Goal: Task Accomplishment & Management: Complete application form

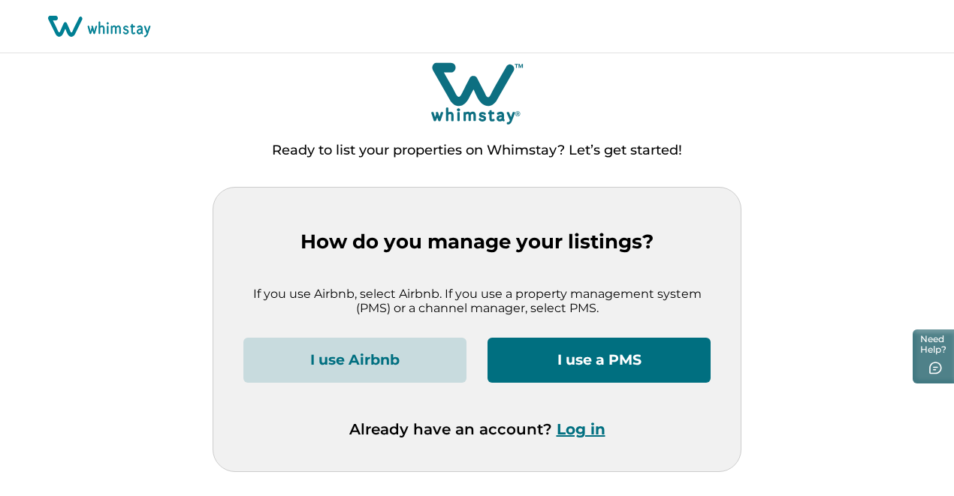
click at [388, 370] on button "I use Airbnb" at bounding box center [354, 360] width 223 height 45
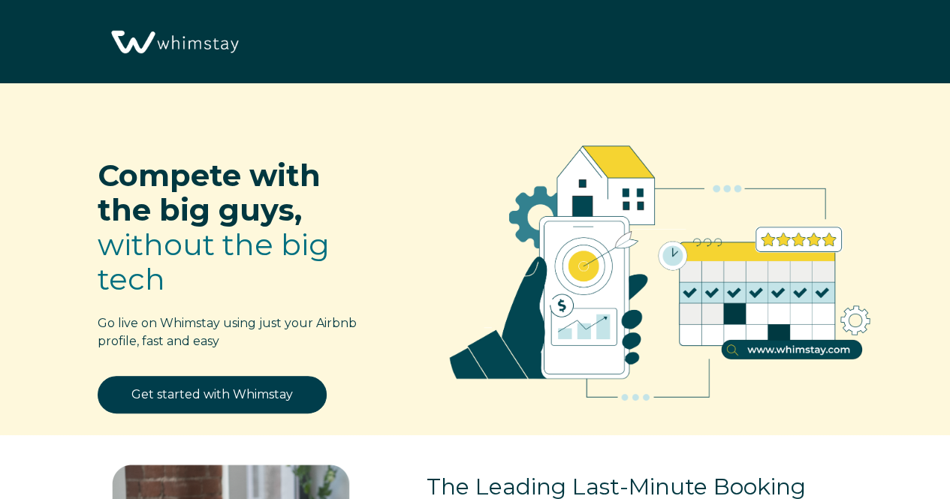
select select "US"
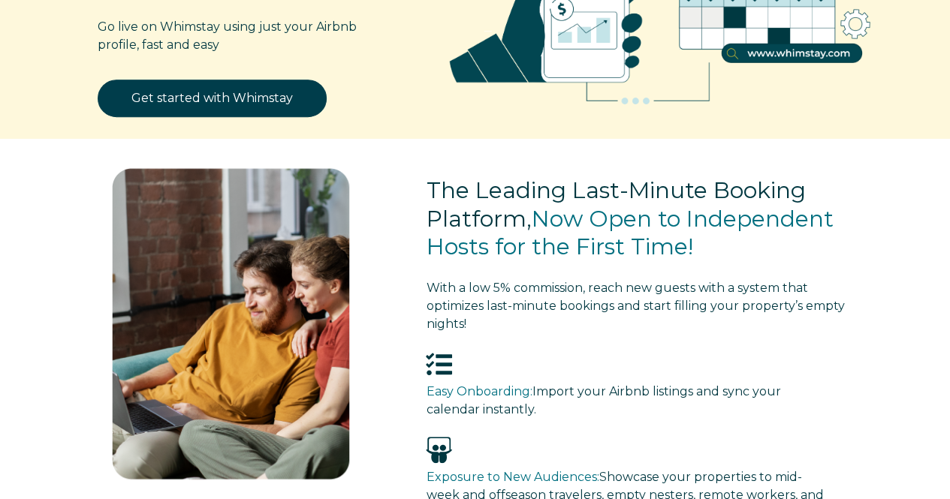
scroll to position [300, 0]
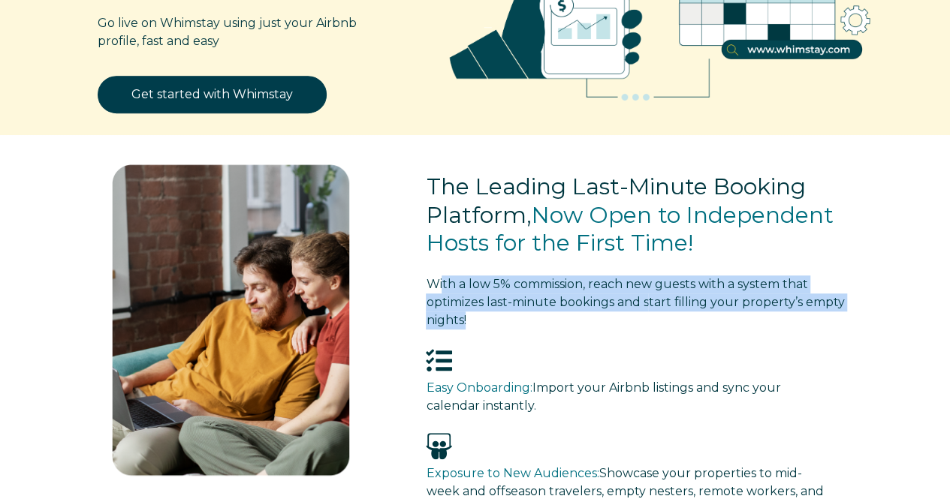
drag, startPoint x: 446, startPoint y: 288, endPoint x: 563, endPoint y: 317, distance: 120.8
click at [563, 317] on p "With a low 5% commission, reach new guests with a system that optimizes last-mi…" at bounding box center [643, 303] width 434 height 54
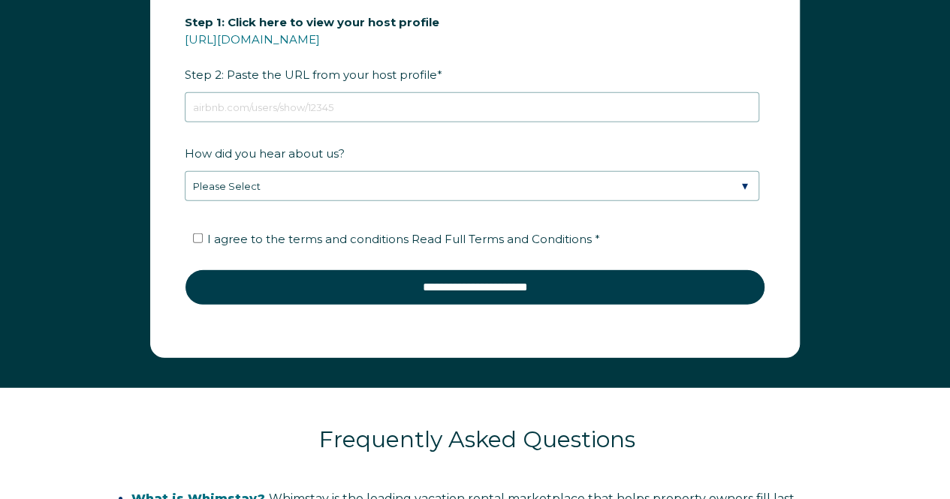
scroll to position [2028, 0]
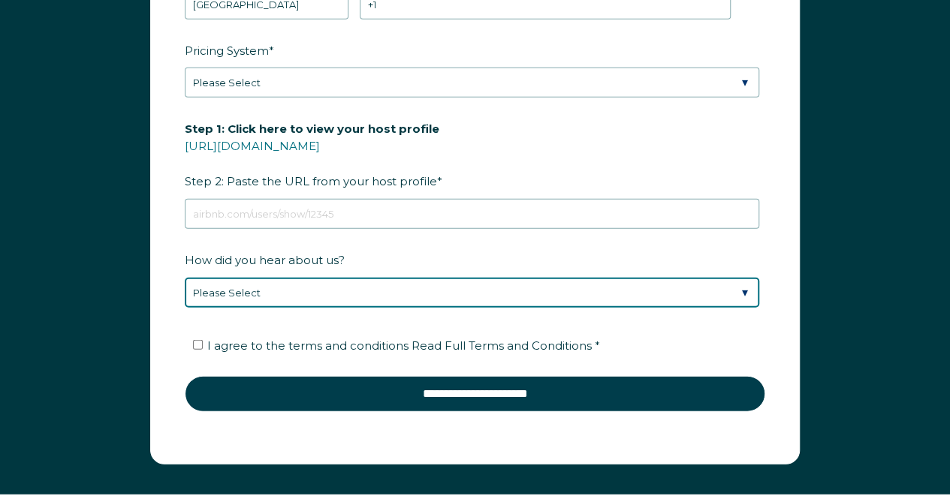
click at [739, 282] on select "Please Select Discovered Whimstay at an event or conference Found Whimstay thro…" at bounding box center [472, 293] width 575 height 30
select select "Podcast"
click at [185, 278] on select "Please Select Discovered Whimstay at an event or conference Found Whimstay thro…" at bounding box center [472, 293] width 575 height 30
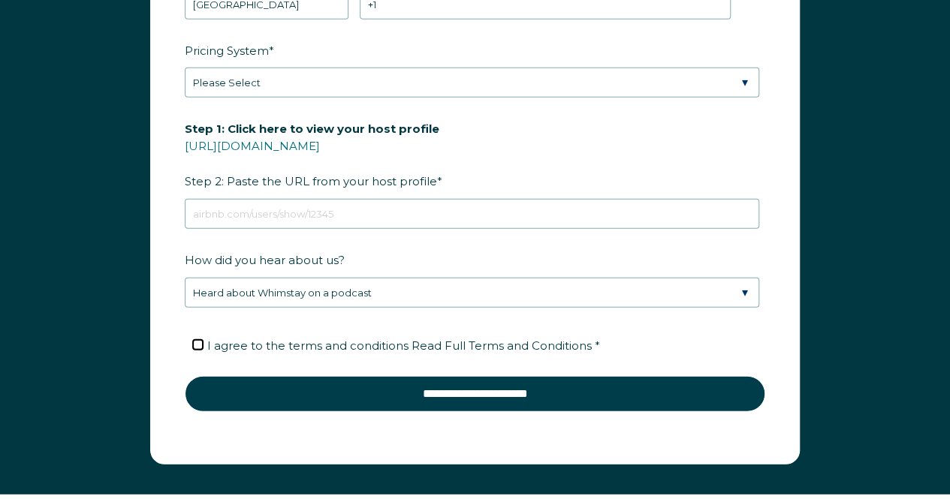
click at [200, 340] on input "I agree to the terms and conditions Read Full Terms and Conditions *" at bounding box center [198, 345] width 10 height 10
checkbox input "true"
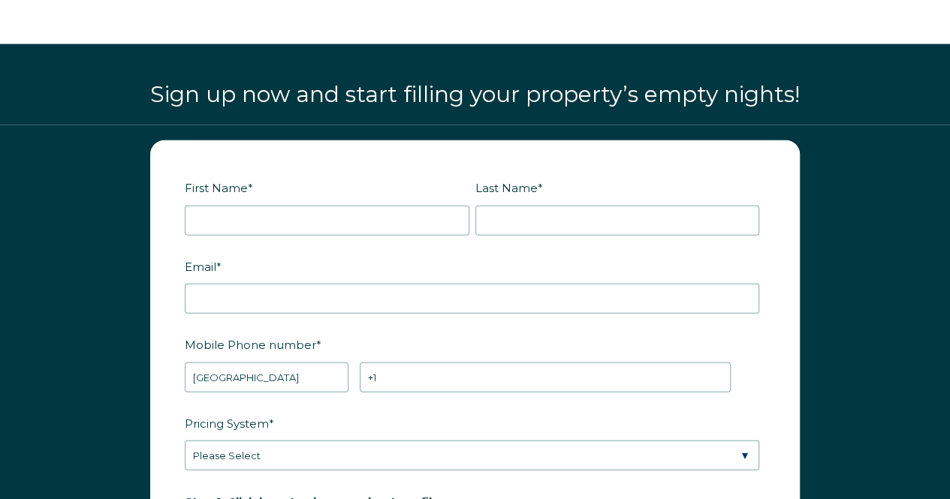
scroll to position [1652, 0]
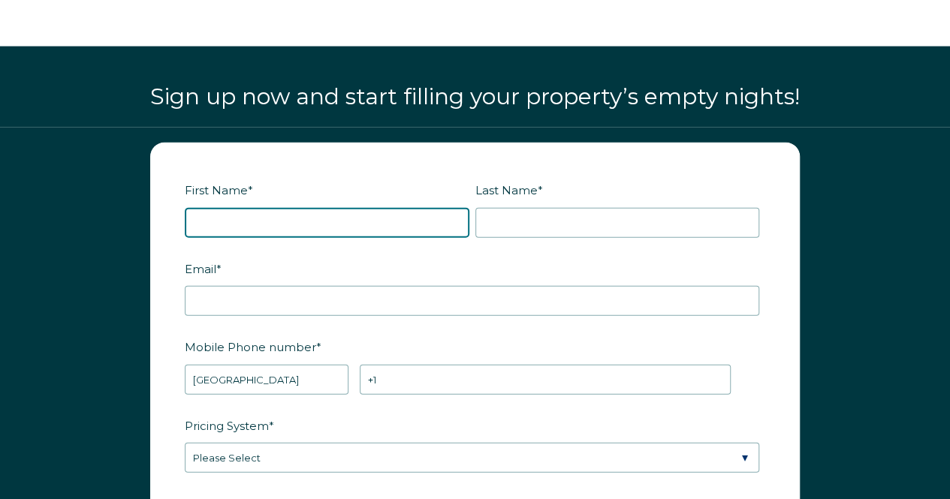
click at [419, 222] on input "First Name *" at bounding box center [327, 223] width 285 height 30
type input "[PERSON_NAME]"
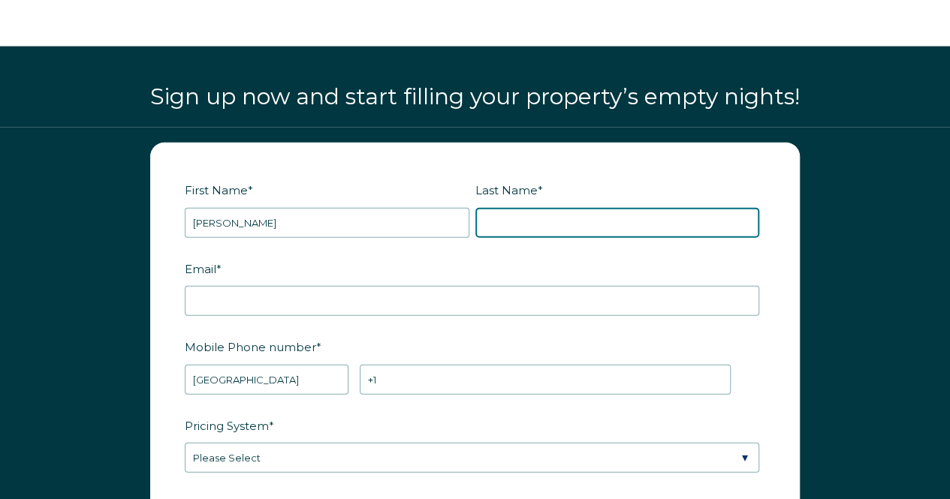
type input "Brandea"
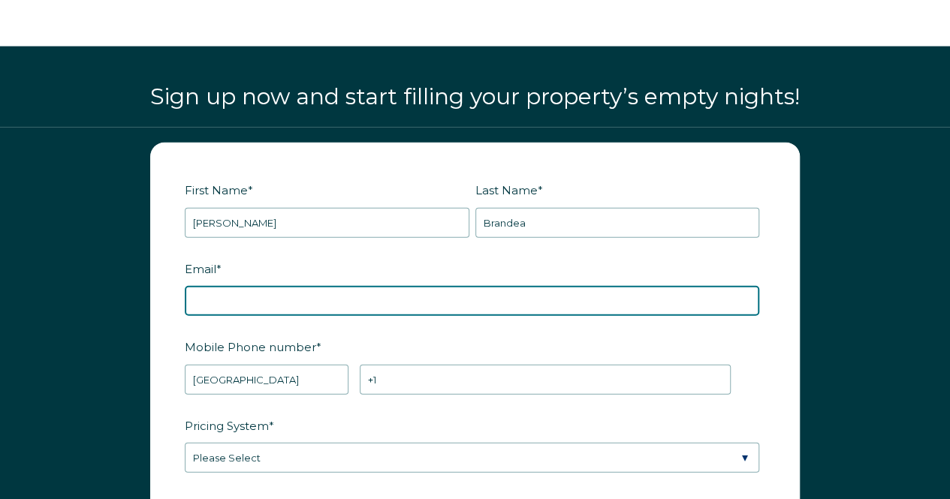
click at [306, 300] on input "Email *" at bounding box center [472, 301] width 575 height 30
type input "[EMAIL_ADDRESS][DOMAIN_NAME]"
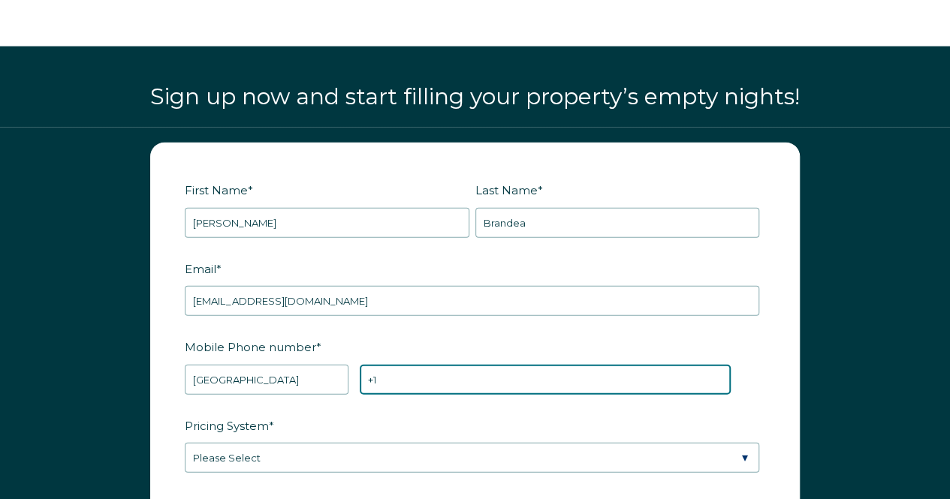
click at [401, 378] on input "+1" at bounding box center [545, 380] width 371 height 30
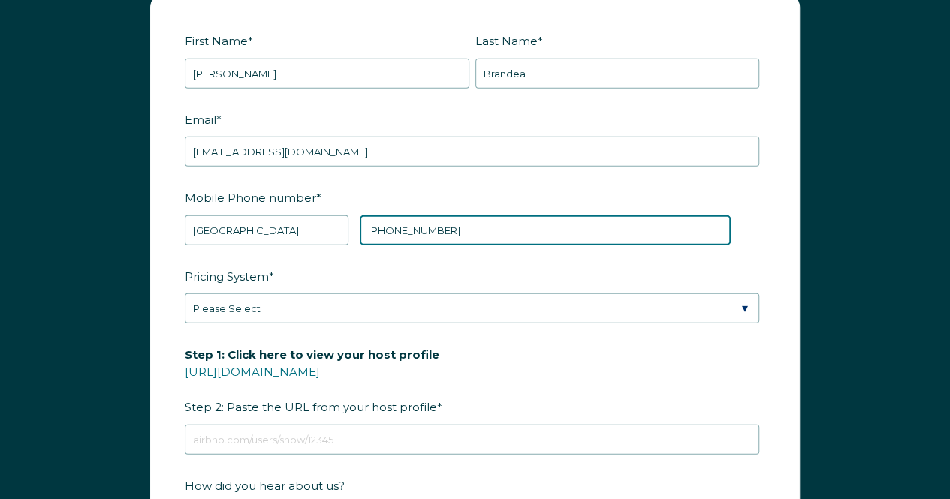
scroll to position [1803, 0]
type input "+1 9546680179"
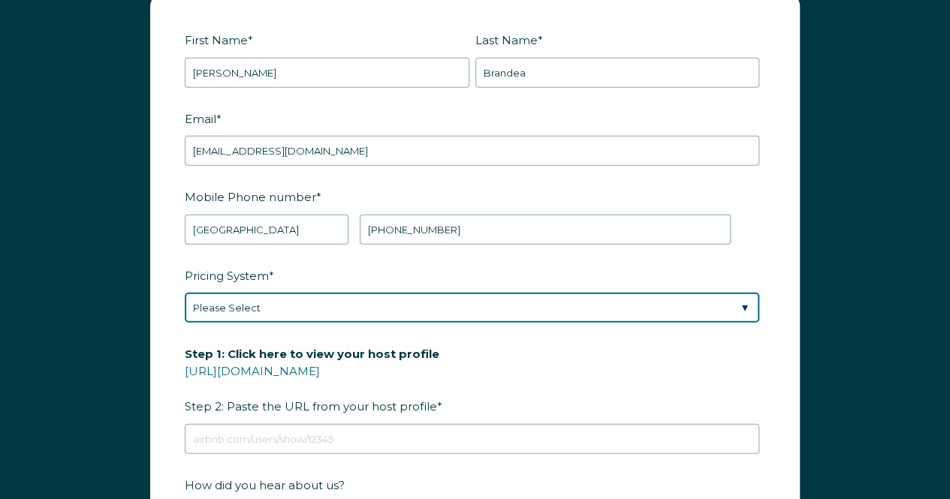
click at [328, 302] on select "Please Select Manual Airbnb Smart Pricing PriceLabs Wheelhouse Beyond Pricing 3…" at bounding box center [472, 308] width 575 height 30
select select "Manual"
click at [185, 293] on select "Please Select Manual Airbnb Smart Pricing PriceLabs Wheelhouse Beyond Pricing 3…" at bounding box center [472, 308] width 575 height 30
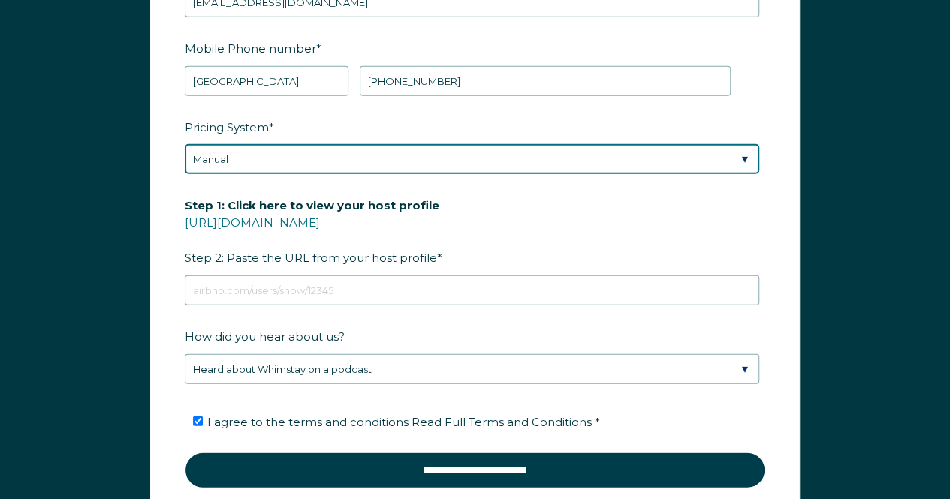
scroll to position [1953, 0]
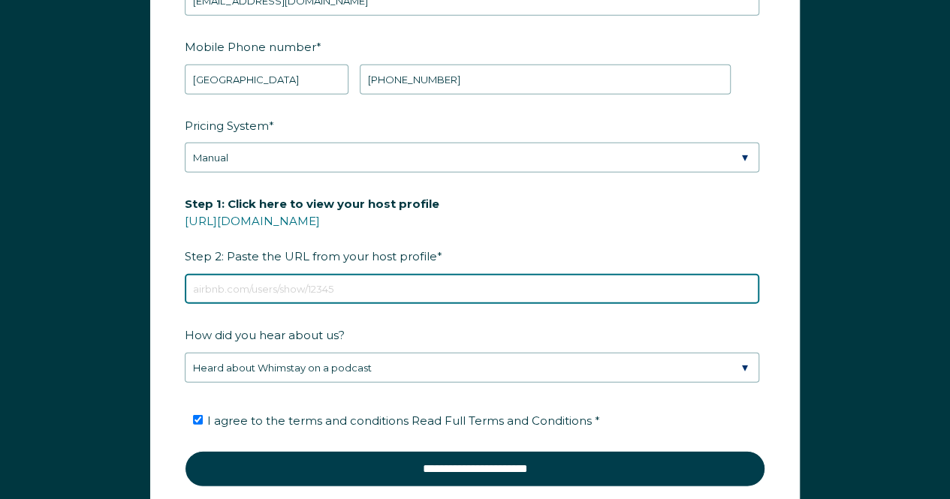
click at [228, 285] on input "Step 1: Click here to view your host profile https://www.airbnb.com/users/show/…" at bounding box center [472, 289] width 575 height 30
paste input "https://www.airbnb.com/rooms/8800457"
type input "https://www.airbnb.com/rooms/8800457"
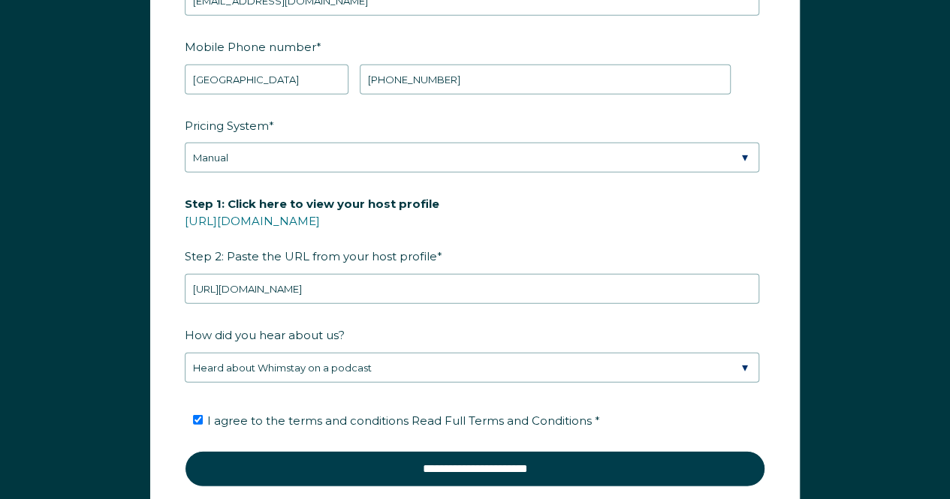
click at [722, 322] on label "How did you hear about us?" at bounding box center [475, 335] width 581 height 26
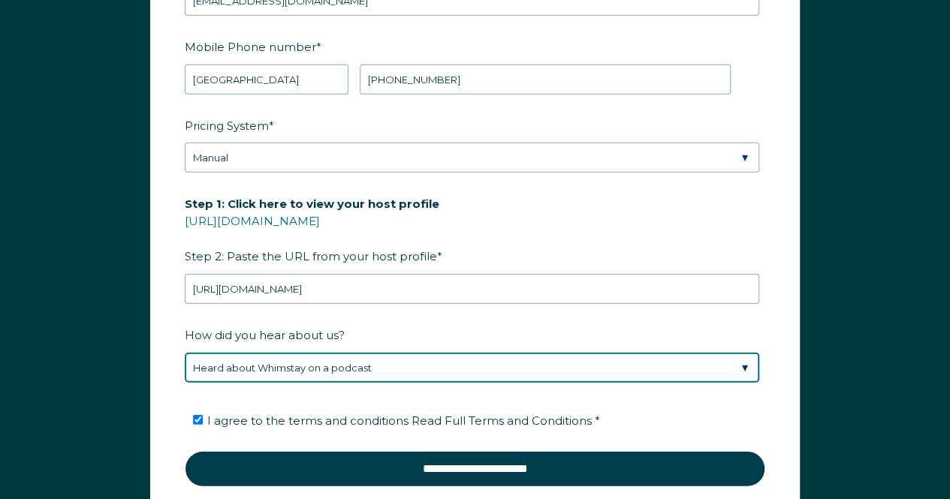
click at [722, 353] on select "Please Select Discovered Whimstay at an event or conference Found Whimstay thro…" at bounding box center [472, 368] width 575 height 30
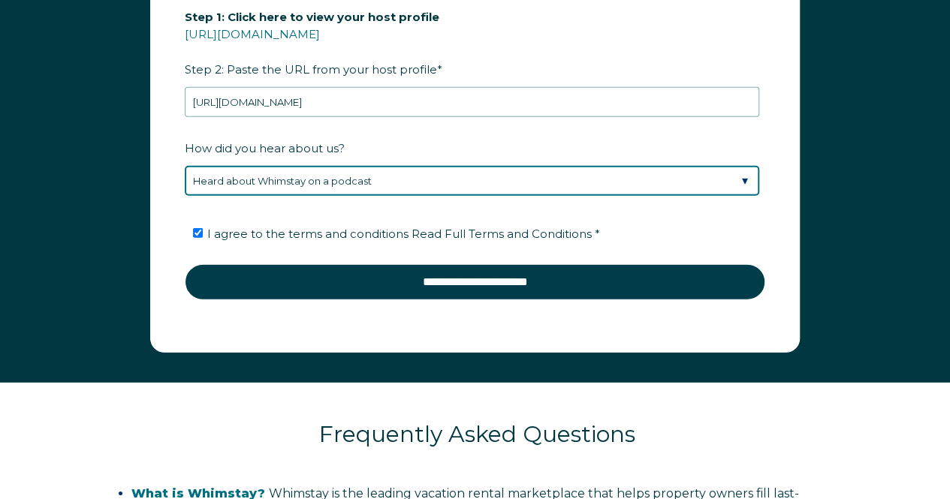
scroll to position [2178, 0]
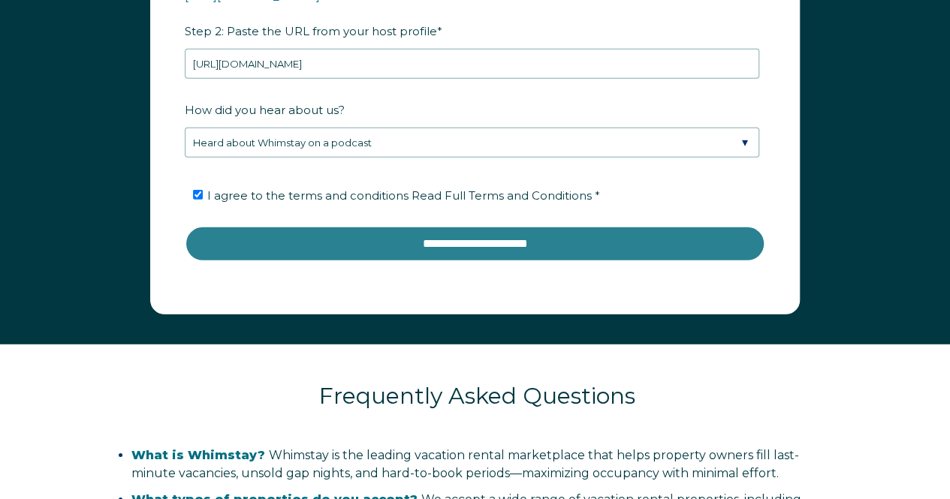
click at [503, 231] on input "**********" at bounding box center [475, 244] width 581 height 36
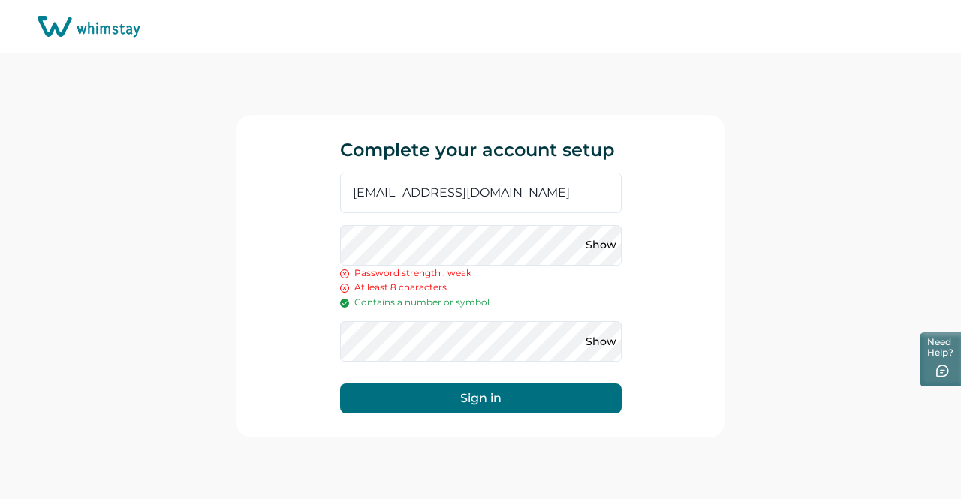
click at [308, 252] on div "Complete your account setup floridasunnyhomes@gmail.com Show Password strength …" at bounding box center [481, 277] width 488 height 324
click at [596, 250] on button "Show" at bounding box center [602, 246] width 24 height 24
click at [294, 243] on div "Complete your account setup floridasunnyhomes@gmail.com Hide Password strength …" at bounding box center [481, 277] width 488 height 324
click at [311, 252] on div "Complete your account setup floridasunnyhomes@gmail.com Hide Password strength …" at bounding box center [481, 277] width 488 height 324
click at [499, 400] on button "Sign in" at bounding box center [481, 399] width 282 height 30
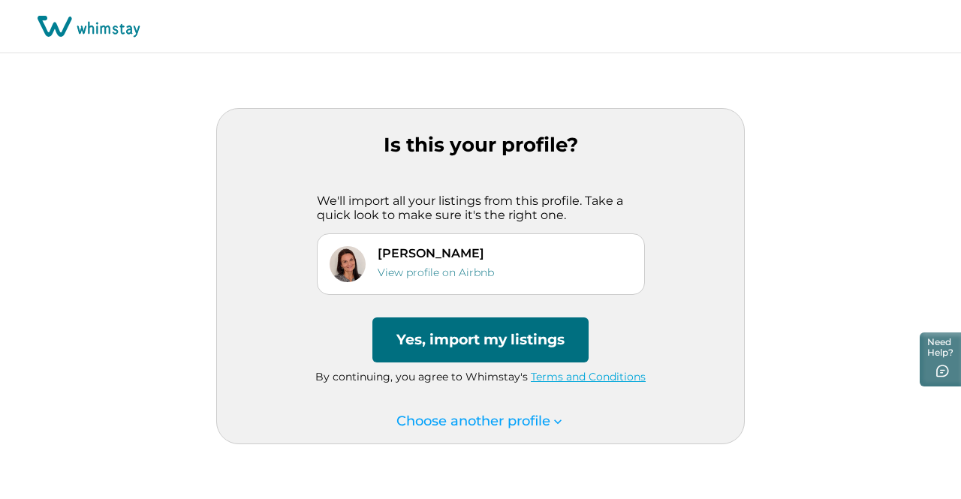
click at [509, 340] on button "Yes, import my listings" at bounding box center [481, 340] width 216 height 45
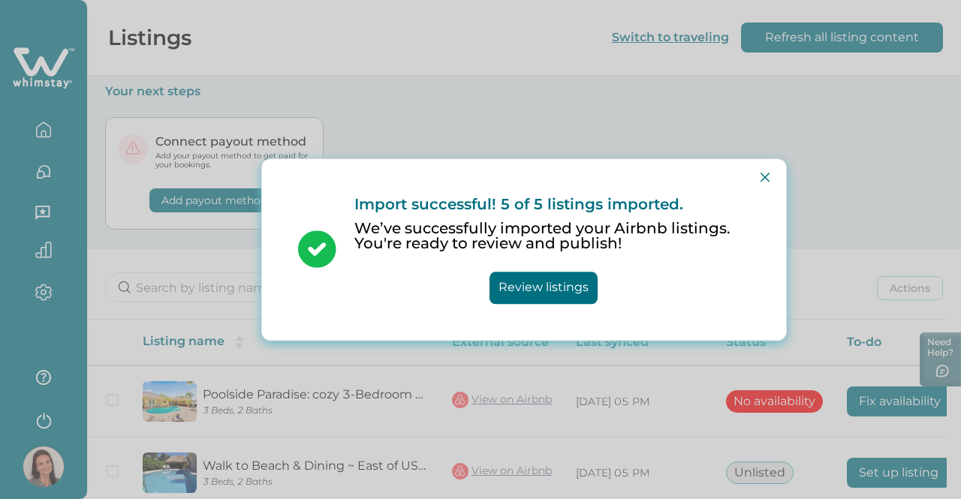
click at [572, 294] on button "Review listings" at bounding box center [544, 288] width 108 height 32
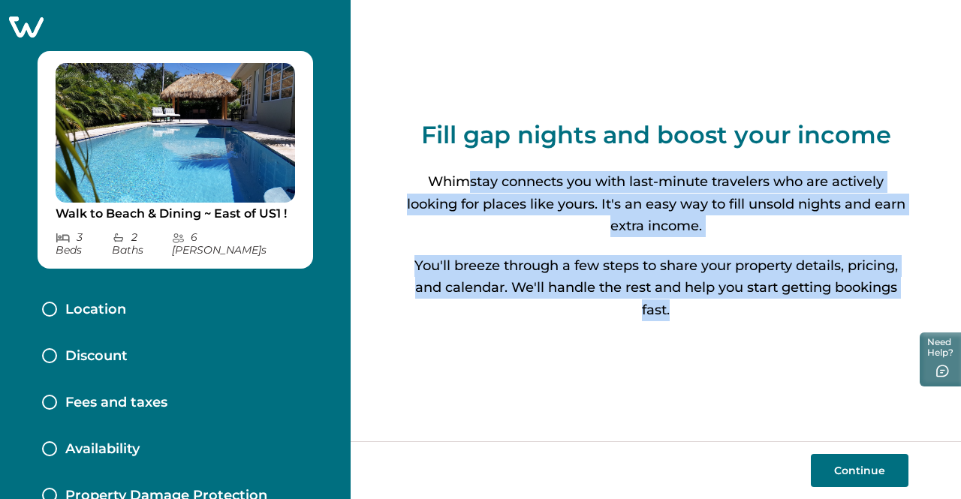
drag, startPoint x: 469, startPoint y: 191, endPoint x: 788, endPoint y: 319, distance: 344.1
click at [788, 319] on div "Fill gap nights and boost your income Whimstay connects you with last-minute tr…" at bounding box center [656, 221] width 505 height 442
click at [856, 475] on button "Continue" at bounding box center [860, 470] width 98 height 33
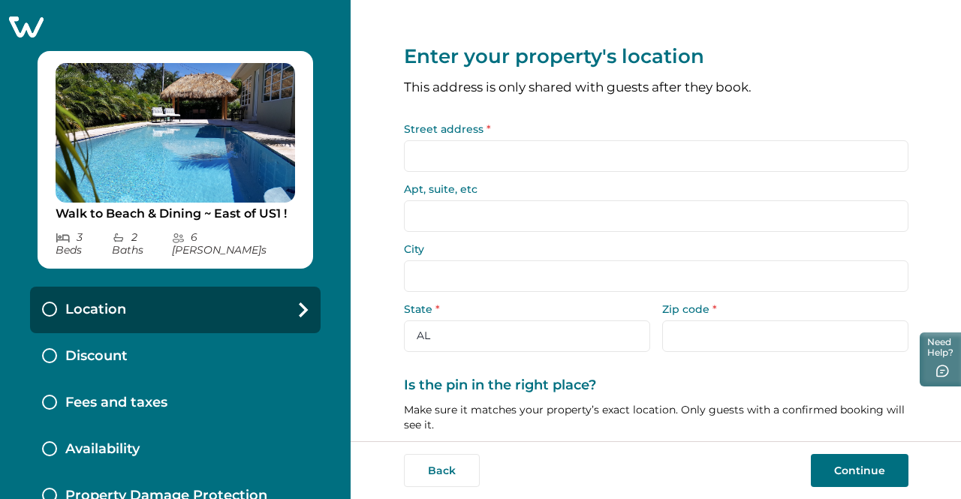
click at [545, 161] on input "Street address *" at bounding box center [656, 156] width 505 height 32
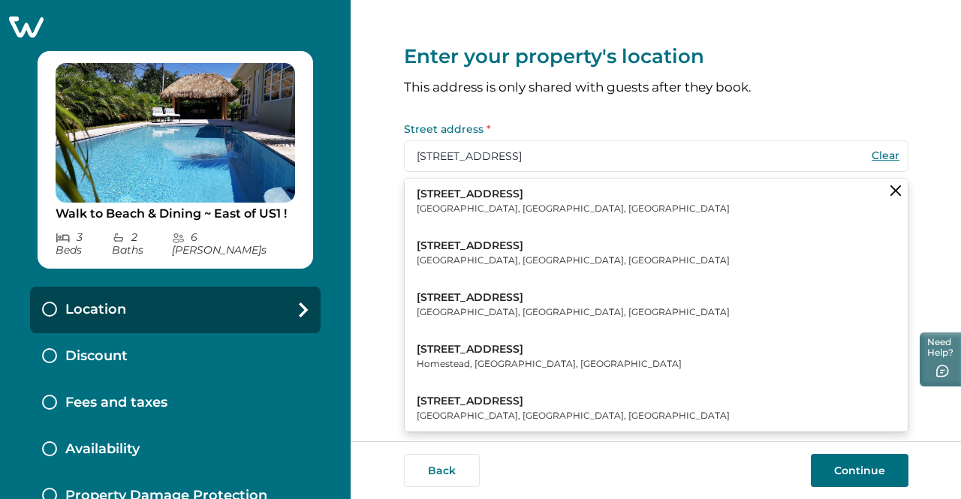
click at [488, 259] on p "Pompano Beach, FL, USA" at bounding box center [573, 260] width 313 height 15
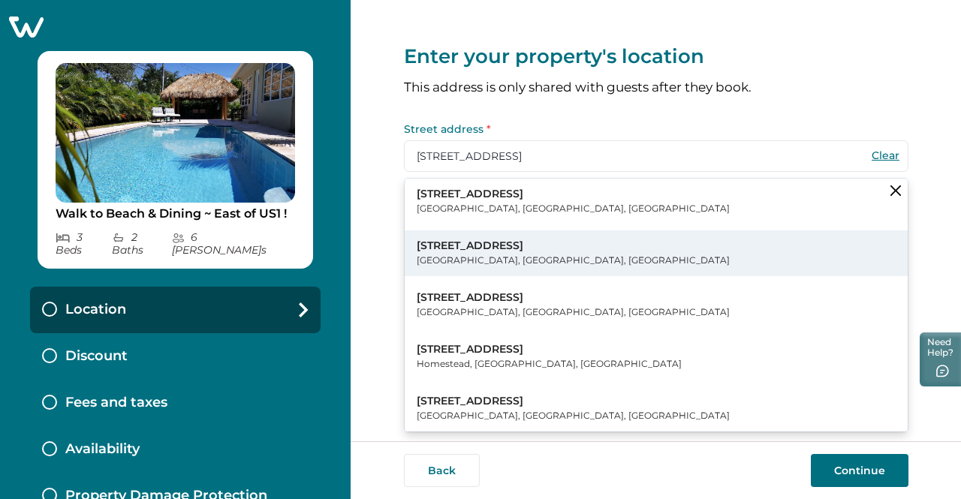
type input "2565 SE 2nd St"
type input "Pompano Beach"
select select "FL"
type input "33062"
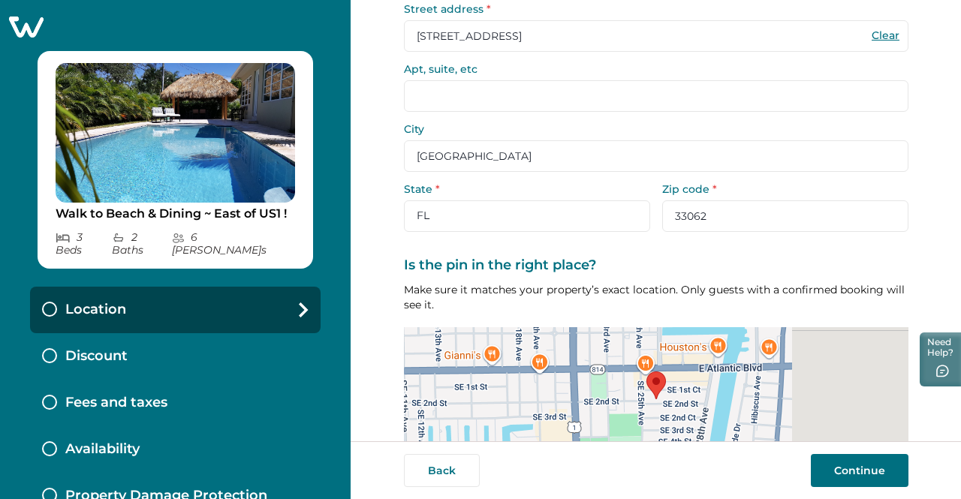
scroll to position [150, 0]
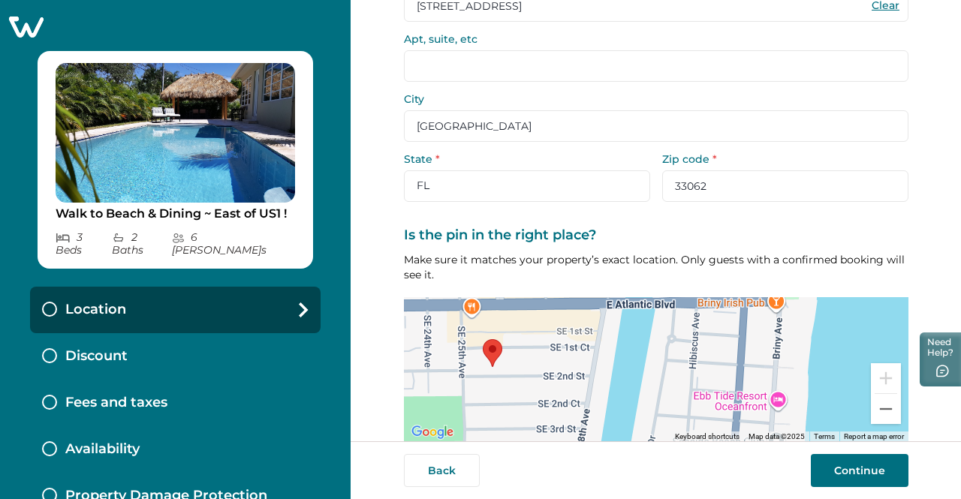
drag, startPoint x: 610, startPoint y: 386, endPoint x: 622, endPoint y: 358, distance: 30.3
click at [622, 358] on div at bounding box center [656, 369] width 505 height 145
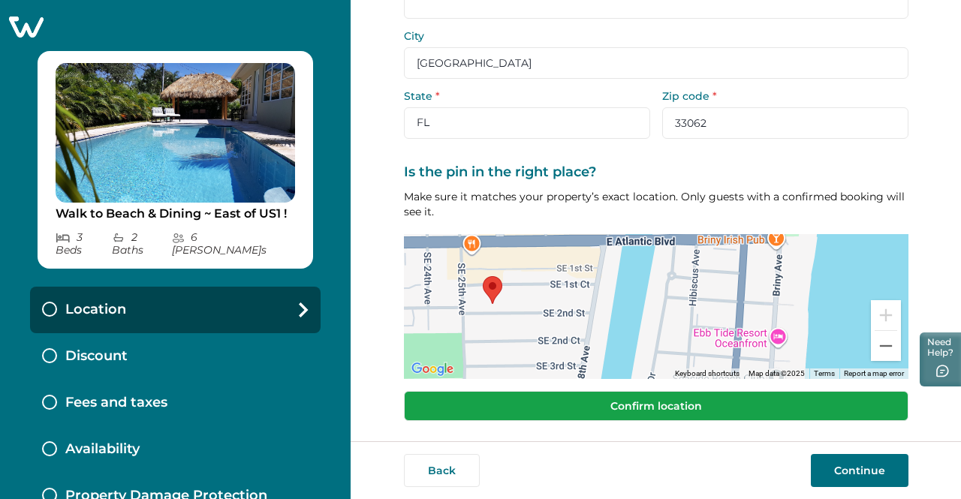
click at [732, 405] on button "Confirm location" at bounding box center [656, 406] width 505 height 30
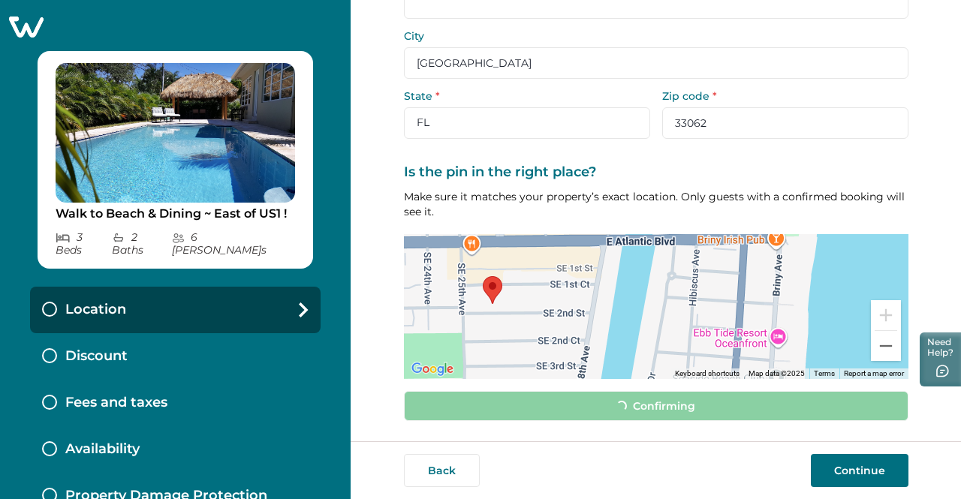
scroll to position [204, 0]
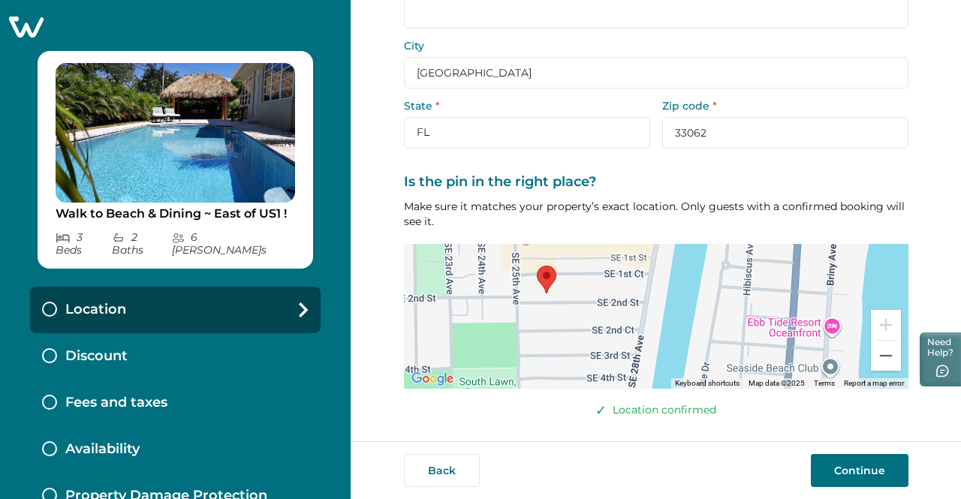
drag, startPoint x: 622, startPoint y: 321, endPoint x: 621, endPoint y: 297, distance: 24.8
click at [676, 300] on div at bounding box center [656, 316] width 505 height 145
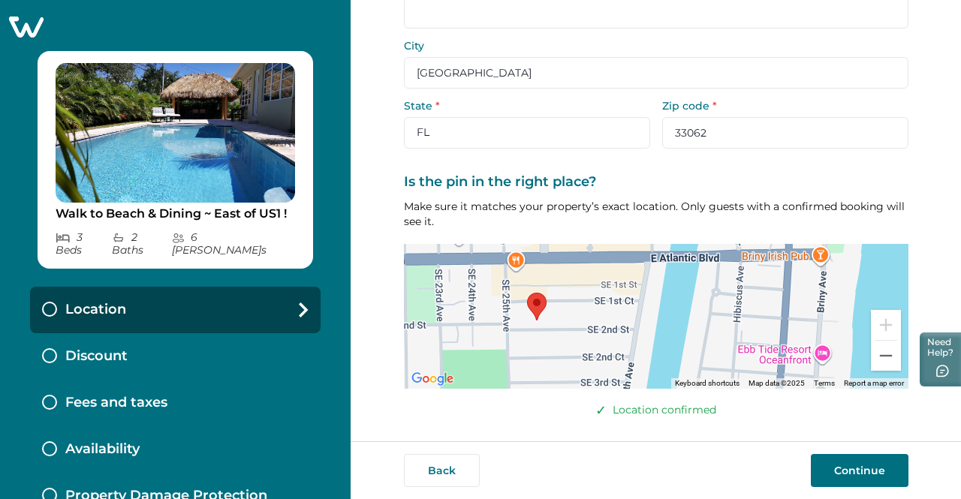
drag, startPoint x: 544, startPoint y: 275, endPoint x: 536, endPoint y: 304, distance: 30.4
click at [527, 293] on area at bounding box center [527, 293] width 0 height 0
click at [877, 476] on button "Continue" at bounding box center [860, 470] width 98 height 33
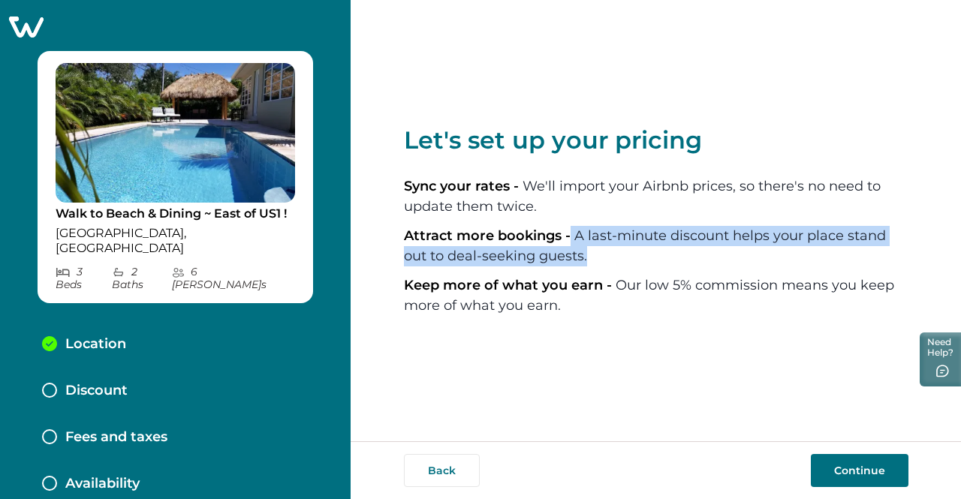
drag, startPoint x: 568, startPoint y: 235, endPoint x: 649, endPoint y: 259, distance: 84.6
click at [649, 259] on li "Attract more bookings - A last-minute discount helps your place stand out to de…" at bounding box center [656, 246] width 505 height 41
click at [863, 476] on button "Continue" at bounding box center [860, 470] width 98 height 33
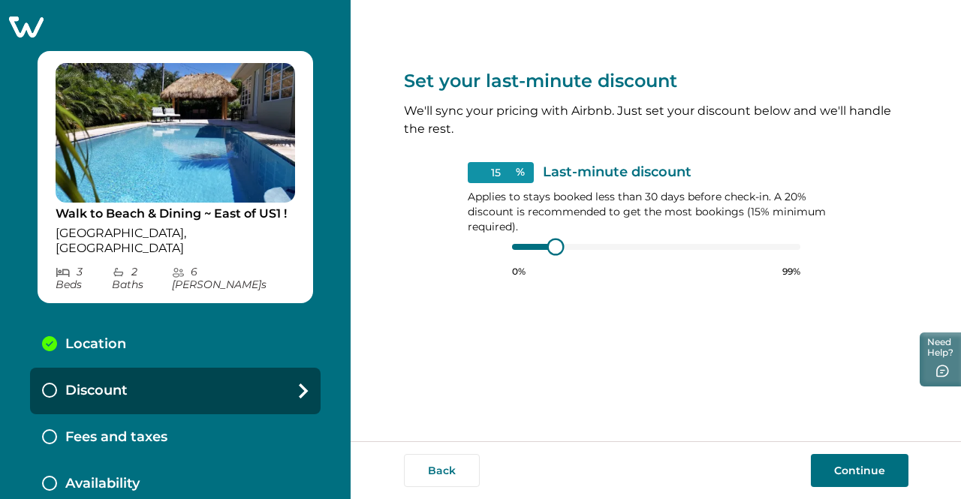
click at [511, 248] on div "15 % Last-minute discount Applies to stays booked less than 30 days before chec…" at bounding box center [656, 220] width 377 height 116
type input "15"
click at [538, 246] on div at bounding box center [656, 247] width 288 height 12
click at [861, 475] on button "Continue" at bounding box center [860, 470] width 98 height 33
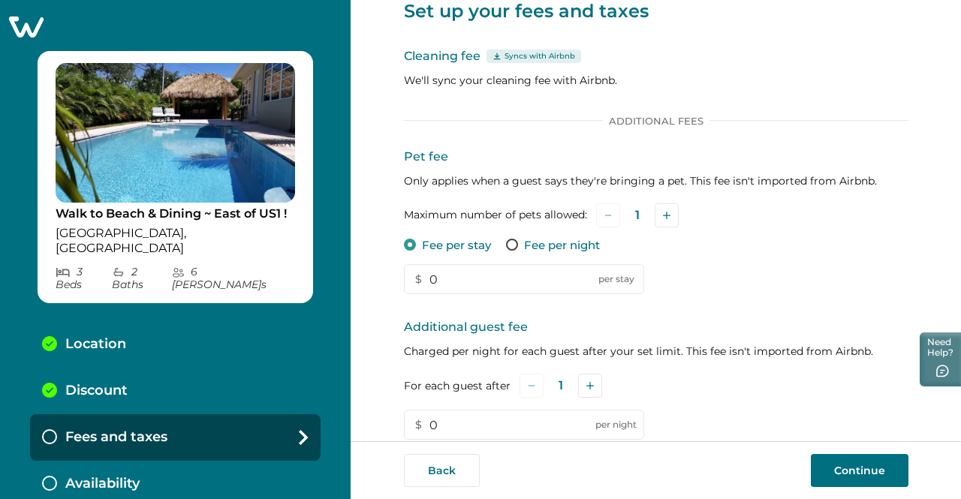
scroll to position [150, 0]
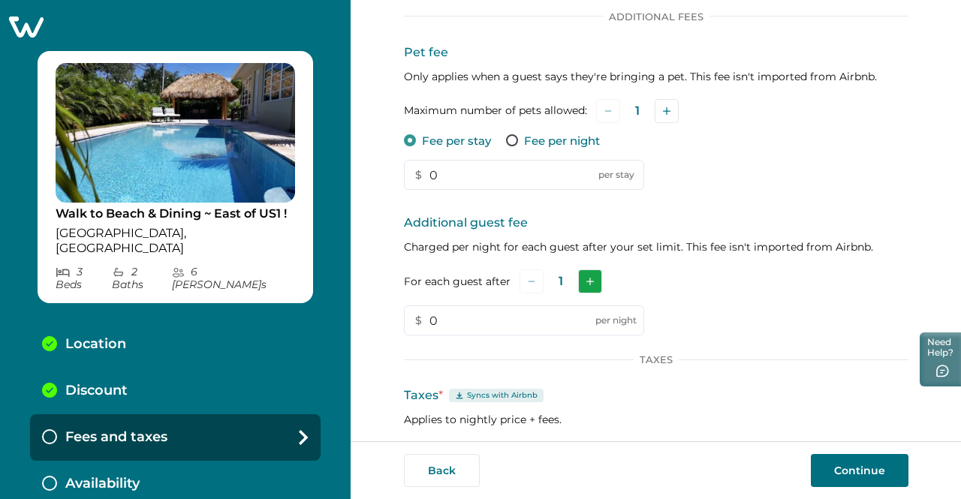
click at [584, 287] on button "Add" at bounding box center [590, 282] width 24 height 24
click at [584, 287] on button "Add" at bounding box center [593, 282] width 24 height 24
drag, startPoint x: 466, startPoint y: 321, endPoint x: 406, endPoint y: 324, distance: 60.1
click at [406, 324] on input "0" at bounding box center [524, 321] width 240 height 30
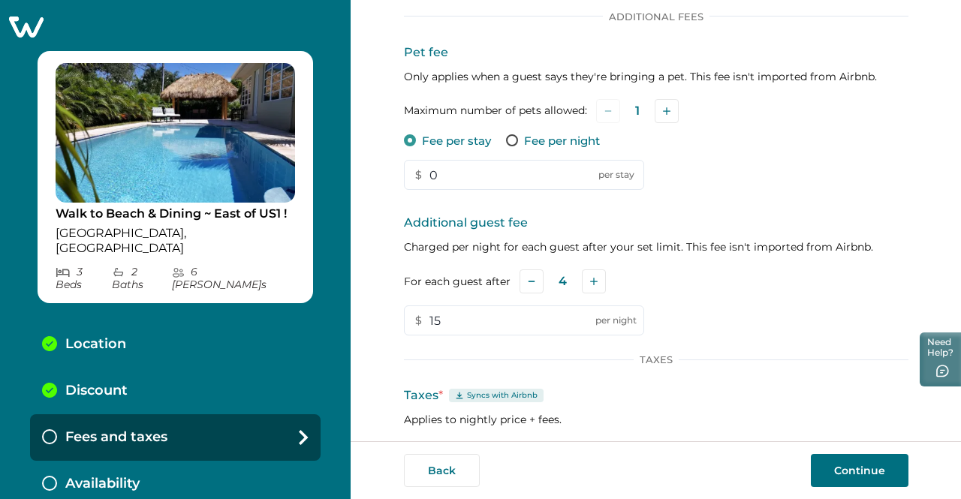
type input "15"
click at [807, 314] on div "Additional guest fee Charged per night for each guest after your set limit. Thi…" at bounding box center [656, 275] width 505 height 122
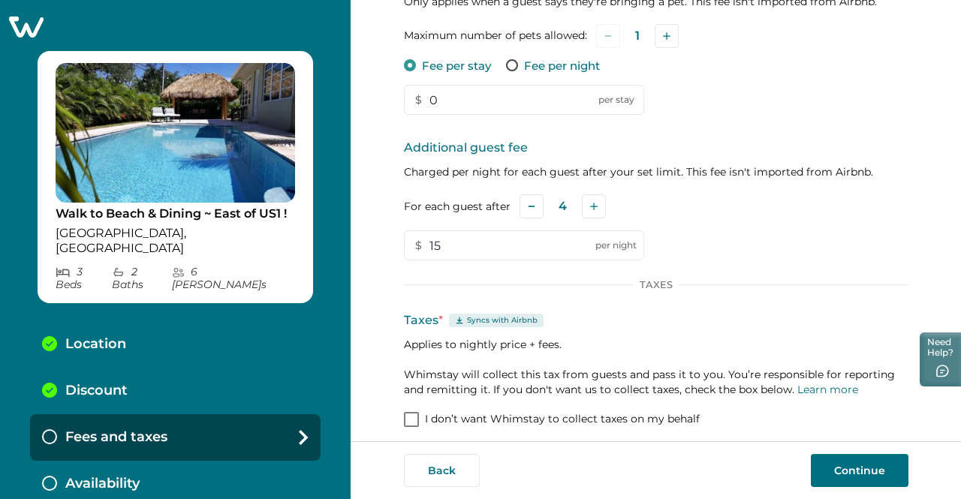
scroll to position [234, 0]
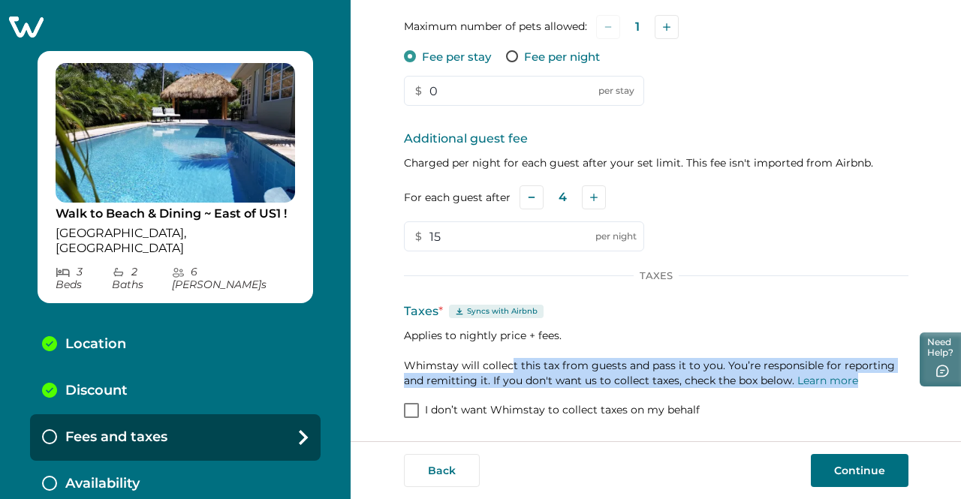
drag, startPoint x: 506, startPoint y: 370, endPoint x: 859, endPoint y: 379, distance: 353.1
click at [859, 379] on p "Applies to nightly price + fees. Whimstay will collect this tax from guests and…" at bounding box center [656, 358] width 505 height 60
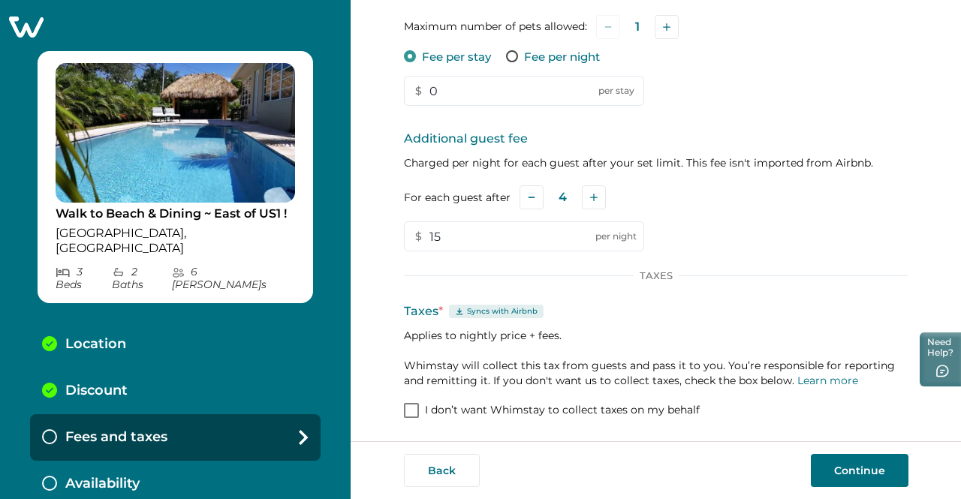
click at [727, 336] on p "Applies to nightly price + fees. Whimstay will collect this tax from guests and…" at bounding box center [656, 358] width 505 height 60
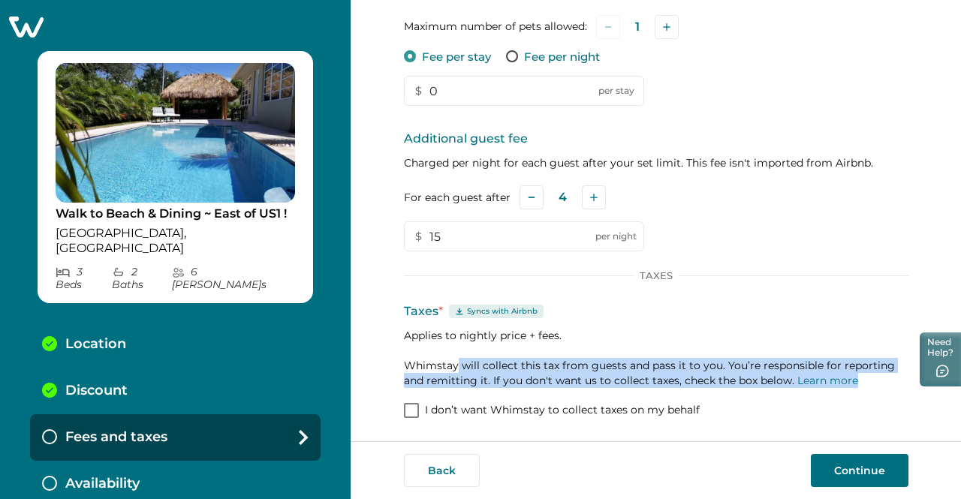
drag, startPoint x: 454, startPoint y: 364, endPoint x: 877, endPoint y: 373, distance: 423.7
click at [877, 373] on p "Applies to nightly price + fees. Whimstay will collect this tax from guests and…" at bounding box center [656, 358] width 505 height 60
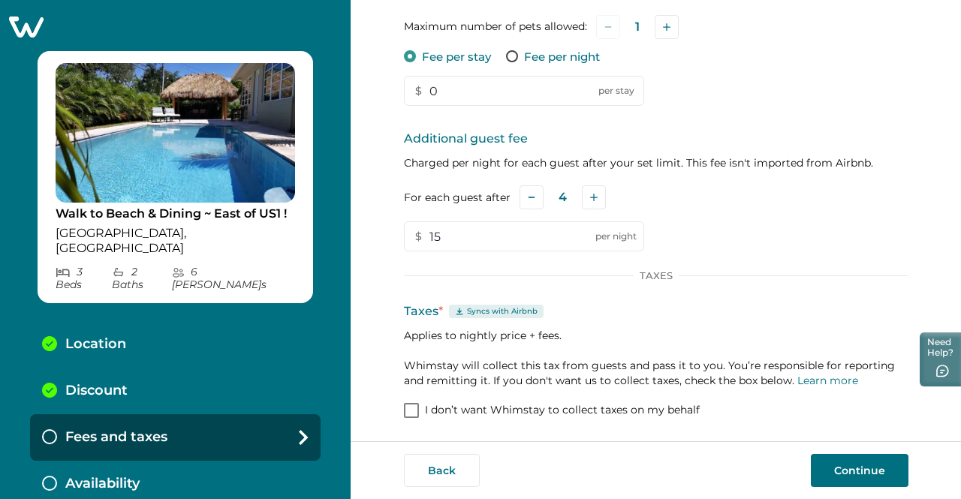
click at [692, 325] on div "Taxes * Syncs with Airbnb Applies to nightly price + fees. Whimstay will collec…" at bounding box center [656, 346] width 505 height 86
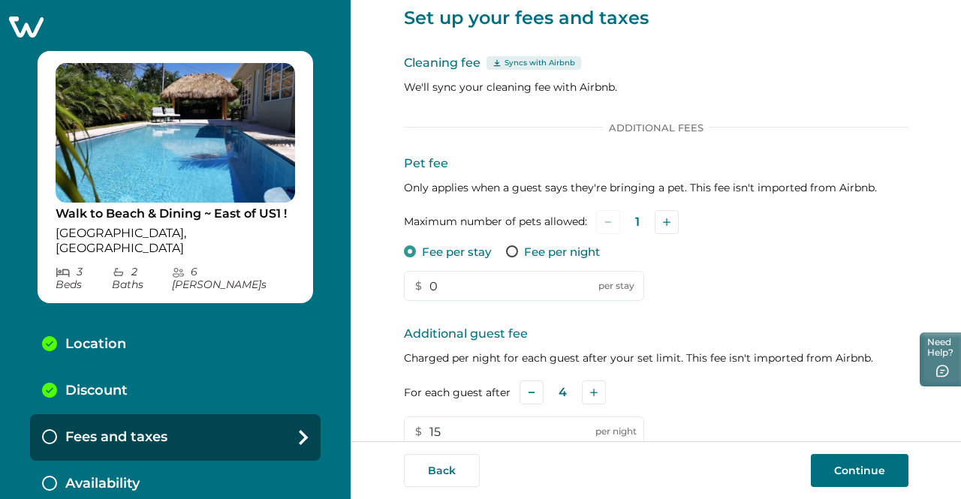
scroll to position [0, 0]
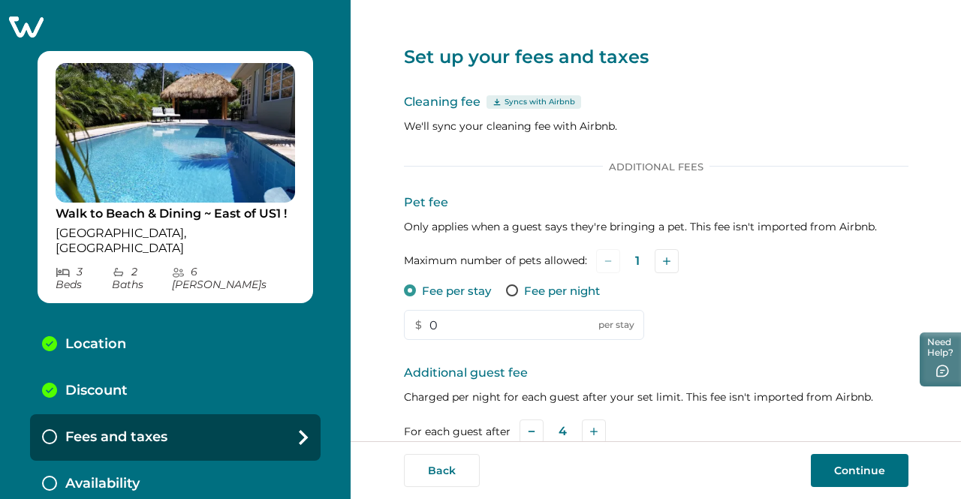
drag, startPoint x: 448, startPoint y: 327, endPoint x: 392, endPoint y: 325, distance: 55.6
click at [392, 325] on div "Set up your fees and taxes Cleaning fee Syncs with Airbnb We'll sync your clean…" at bounding box center [656, 221] width 611 height 442
type input "200"
click at [840, 330] on div "Pet fee Only applies when a guest says they're bringing a pet. This fee isn't i…" at bounding box center [656, 267] width 505 height 147
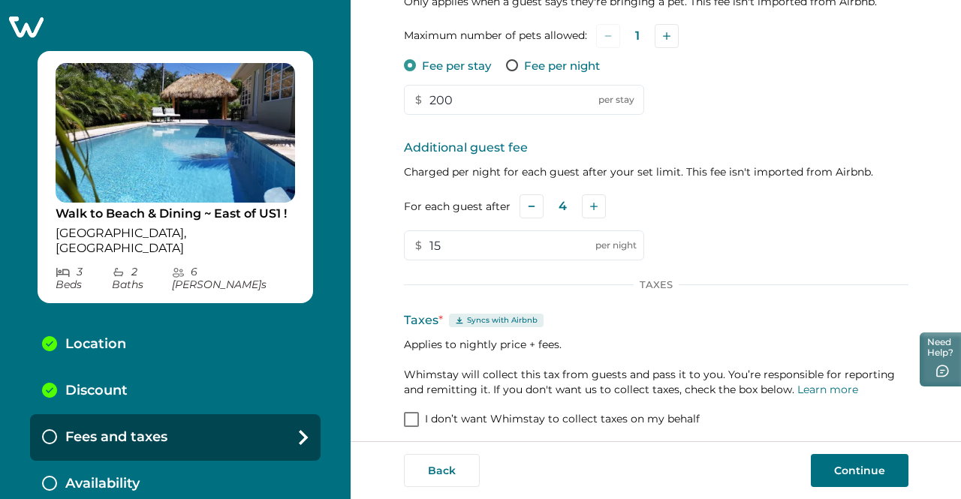
scroll to position [234, 0]
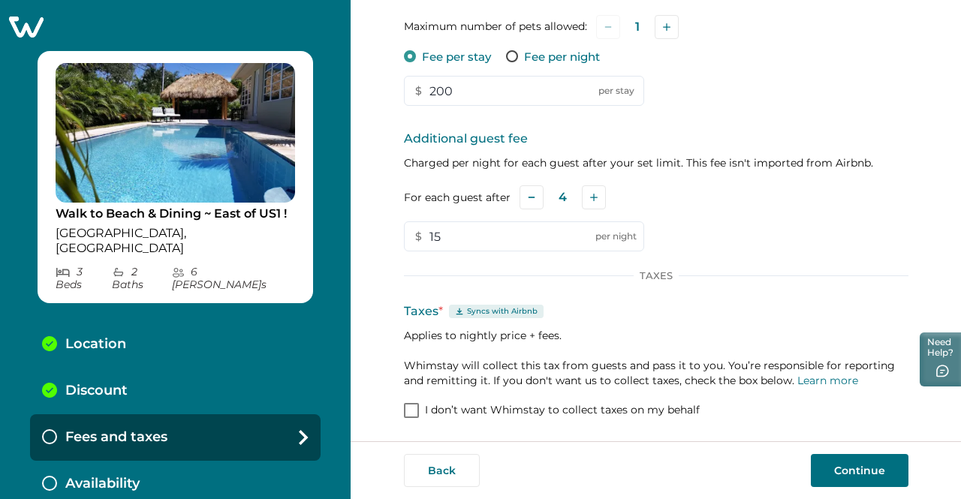
click at [868, 471] on button "Continue" at bounding box center [860, 470] width 98 height 33
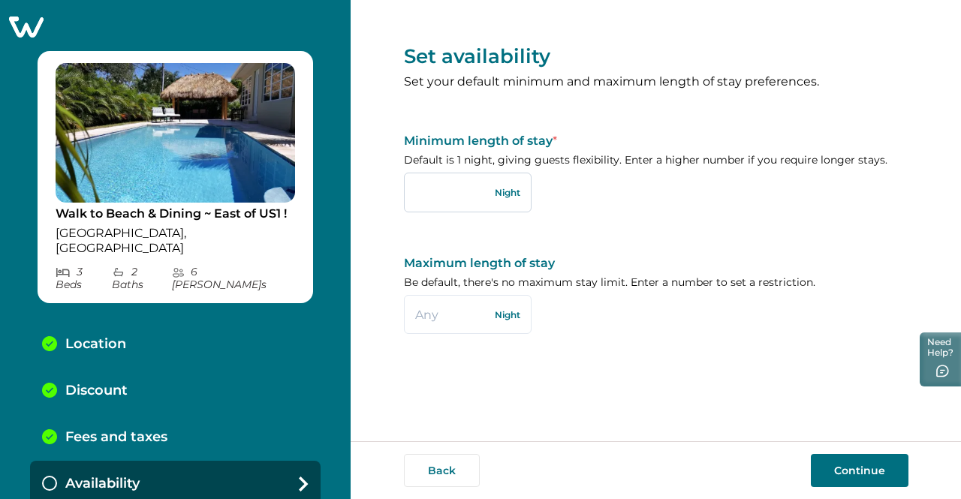
click at [478, 194] on input "text" at bounding box center [468, 192] width 128 height 39
type input "4"
click at [458, 319] on input "text" at bounding box center [468, 314] width 128 height 39
click at [453, 317] on input "text" at bounding box center [468, 314] width 128 height 39
type input "30"
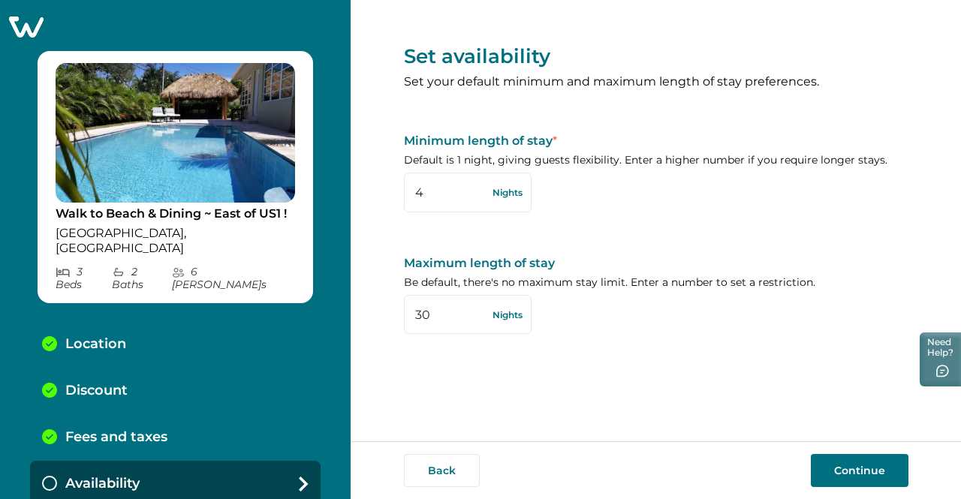
click at [865, 472] on button "Continue" at bounding box center [860, 470] width 98 height 33
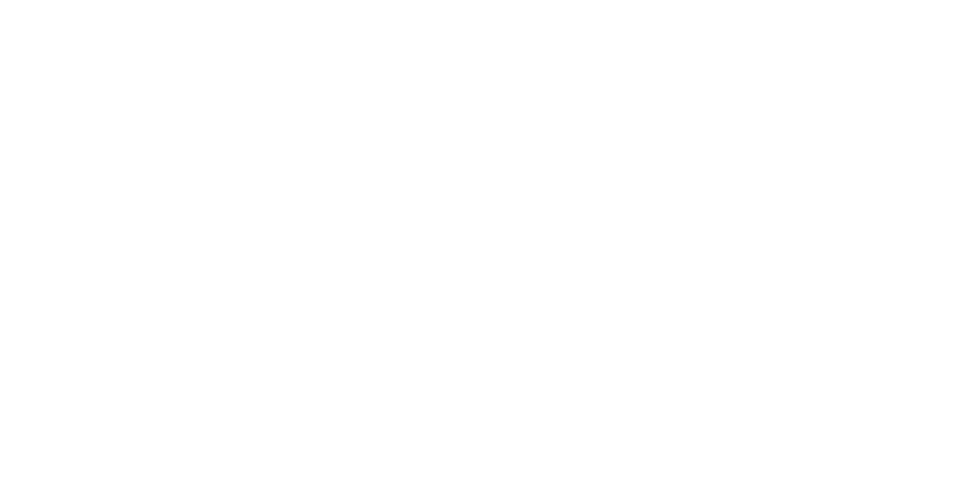
click at [382, 15] on html at bounding box center [480, 7] width 961 height 15
click at [152, 15] on html at bounding box center [480, 7] width 961 height 15
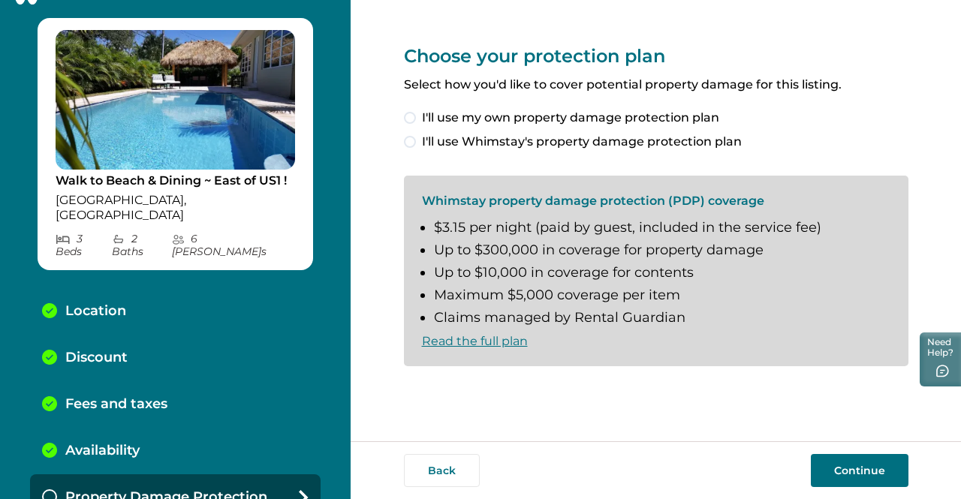
click at [413, 143] on span at bounding box center [410, 142] width 12 height 12
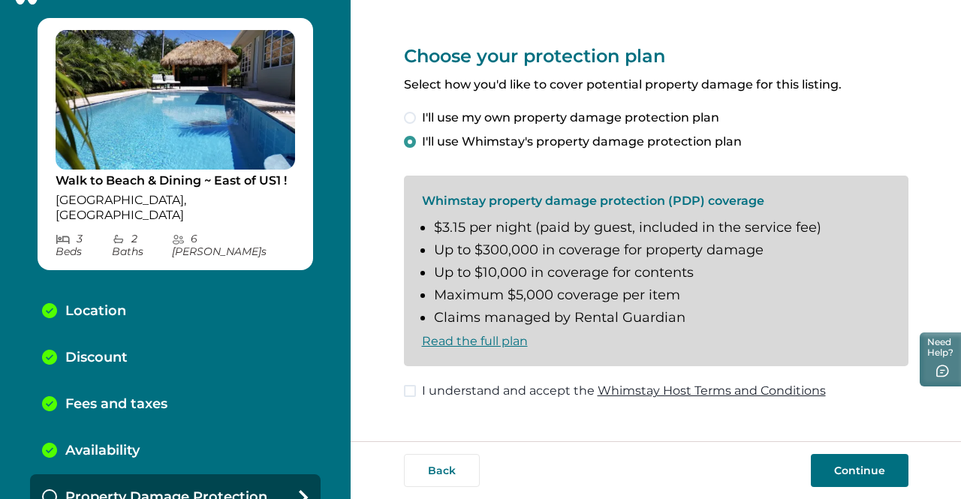
click at [413, 392] on span at bounding box center [410, 391] width 12 height 12
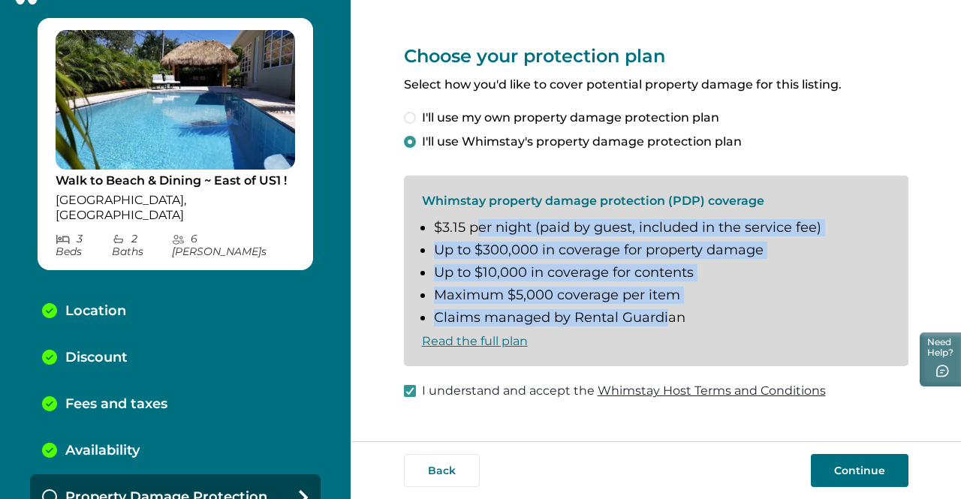
drag, startPoint x: 474, startPoint y: 229, endPoint x: 664, endPoint y: 321, distance: 211.3
click at [664, 321] on ul "$3.15 per night (paid by guest, included in the service fee) Up to $300,000 in …" at bounding box center [656, 273] width 469 height 107
click at [451, 341] on link "Read the full plan" at bounding box center [475, 341] width 106 height 14
click at [452, 473] on button "Back" at bounding box center [442, 470] width 76 height 33
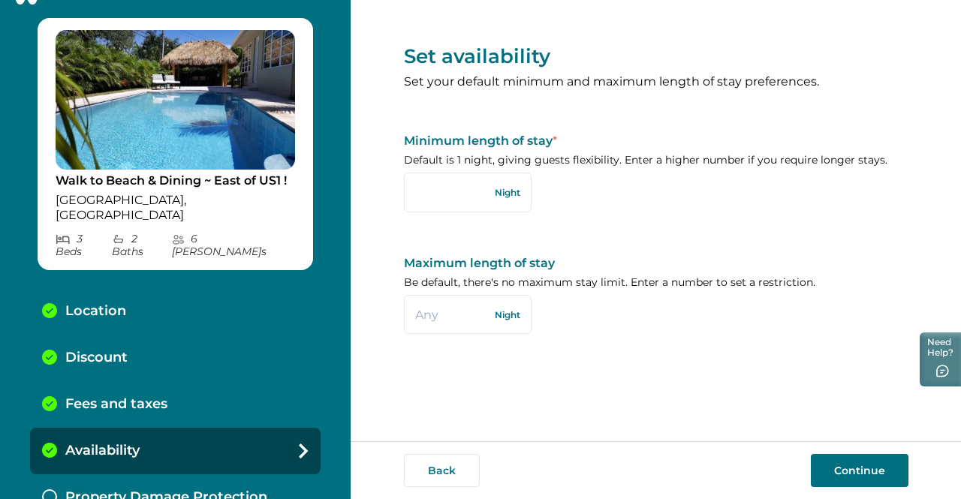
type input "4"
click at [313, 315] on div "Walk to Beach & Dining ~ East of US1 ! Pompano Beach, FL 3 Bed s 2 Bath s 6 Max…" at bounding box center [480, 249] width 961 height 499
type input "29"
click at [858, 472] on button "Continue" at bounding box center [860, 470] width 98 height 33
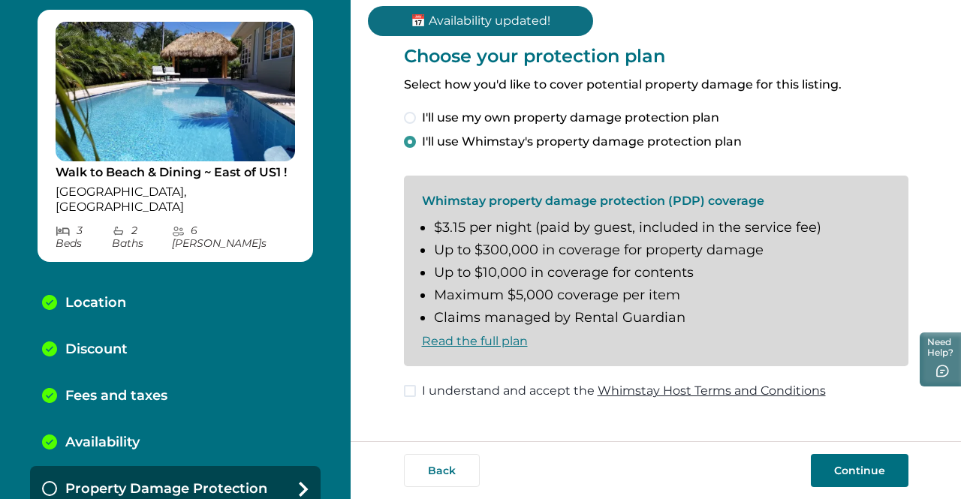
click at [406, 388] on span at bounding box center [410, 391] width 12 height 12
click at [872, 472] on button "Continue" at bounding box center [860, 470] width 98 height 33
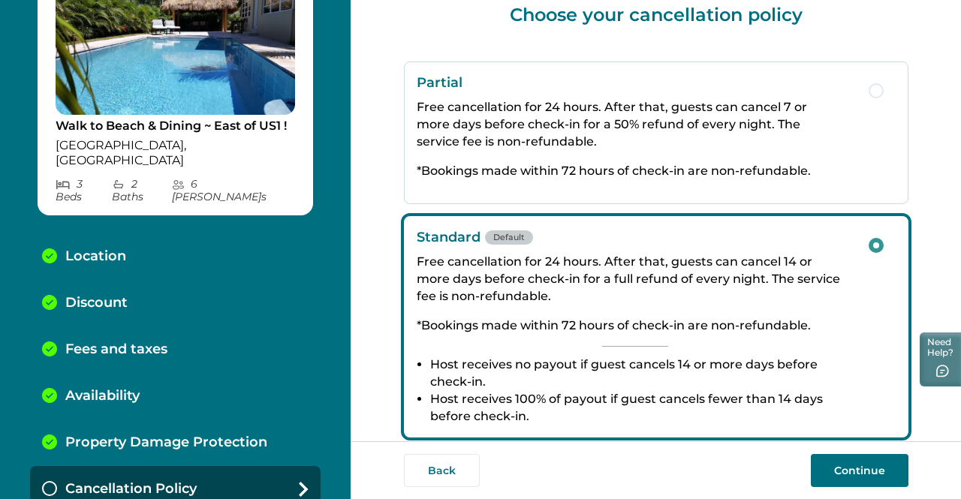
scroll to position [75, 0]
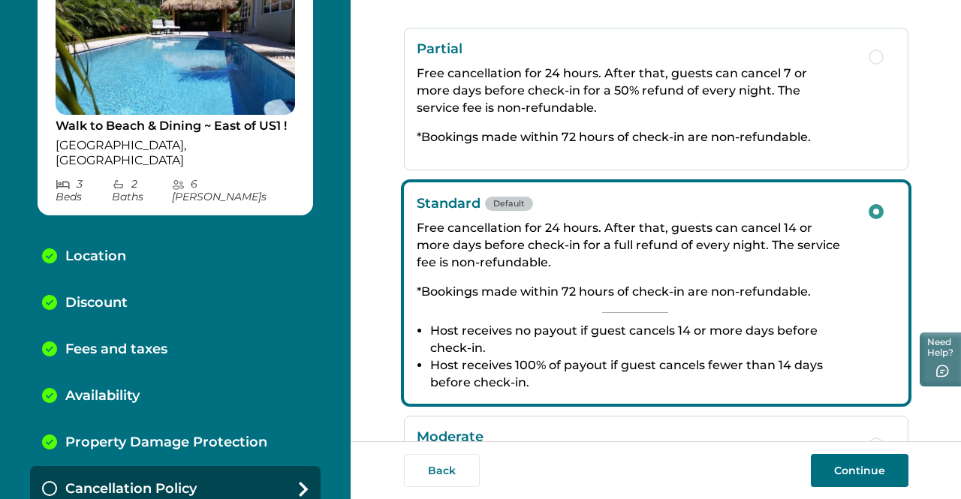
click at [872, 140] on button "Partial Free cancellation for 24 hours. After that, guests can cancel 7 or more…" at bounding box center [656, 99] width 505 height 143
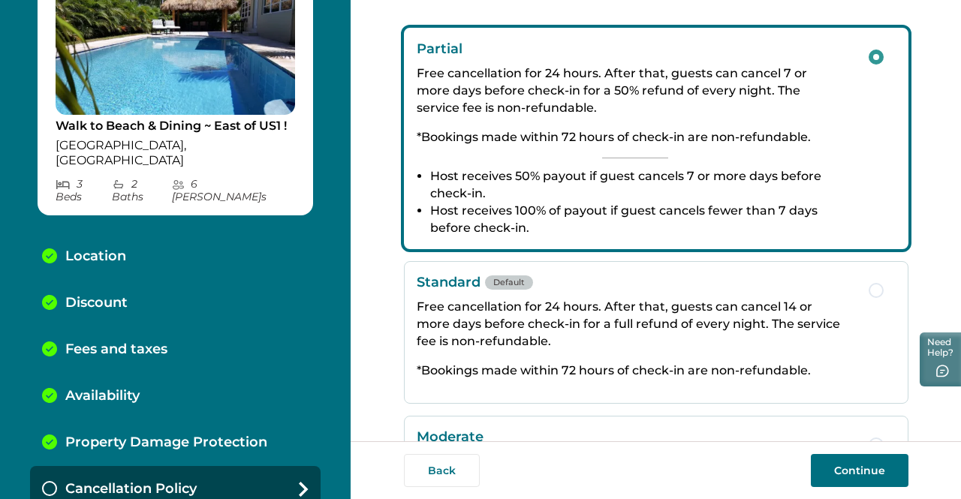
click at [865, 319] on button "Standard Default Free cancellation for 24 hours. After that, guests can cancel …" at bounding box center [656, 332] width 505 height 143
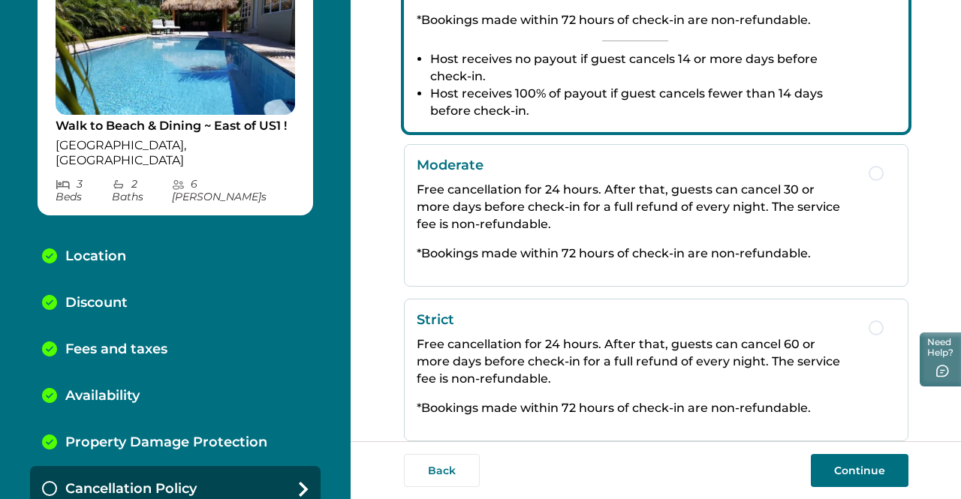
scroll to position [377, 0]
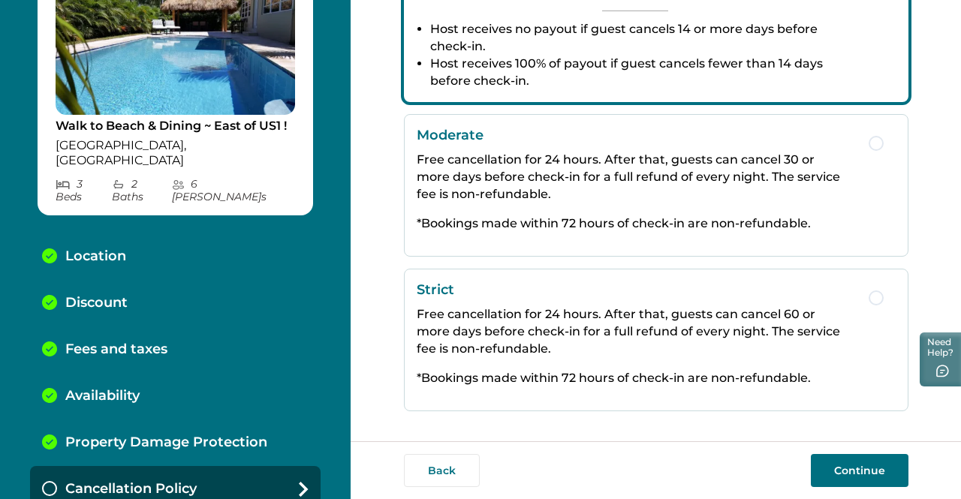
click at [876, 297] on span "button" at bounding box center [876, 298] width 15 height 15
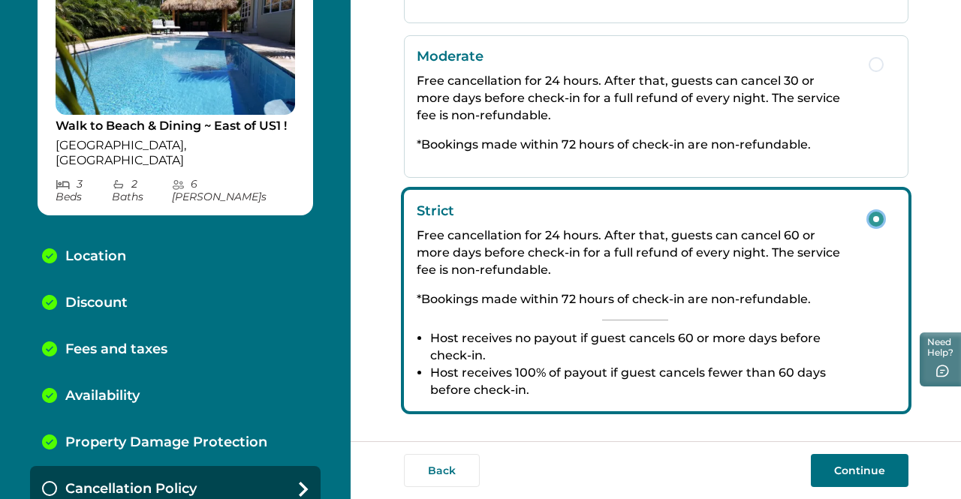
click at [856, 469] on button "Continue" at bounding box center [860, 470] width 98 height 33
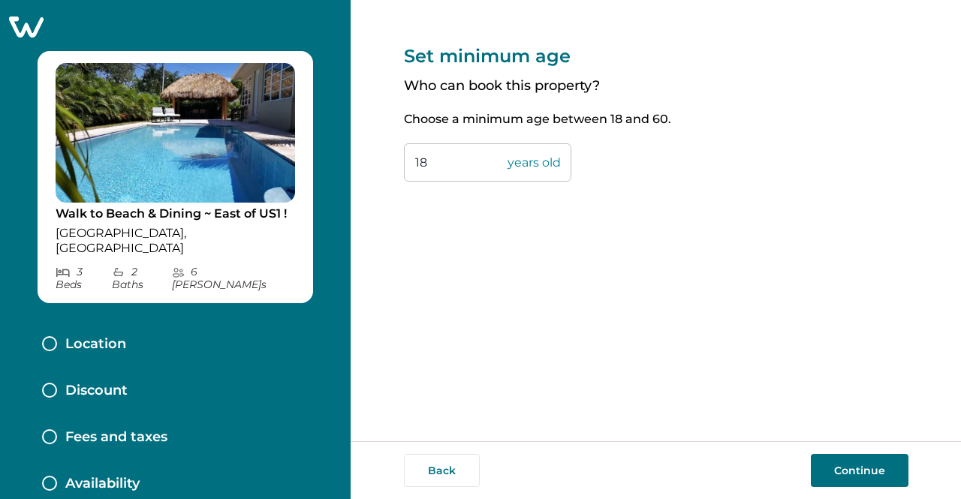
scroll to position [126, 0]
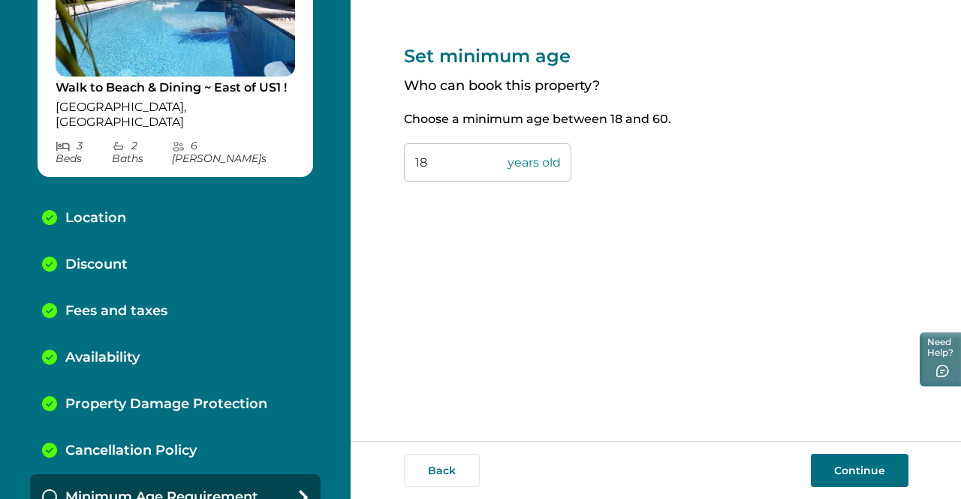
drag, startPoint x: 457, startPoint y: 164, endPoint x: 397, endPoint y: 173, distance: 60.7
click at [397, 164] on div "Set minimum age Who can book this property? Choose a minimum age between 18 and…" at bounding box center [656, 221] width 611 height 442
click at [827, 378] on div "Set minimum age Who can book this property? Choose a minimum age between 18 and…" at bounding box center [656, 221] width 505 height 442
click at [478, 161] on input "23" at bounding box center [488, 162] width 168 height 38
type input "25"
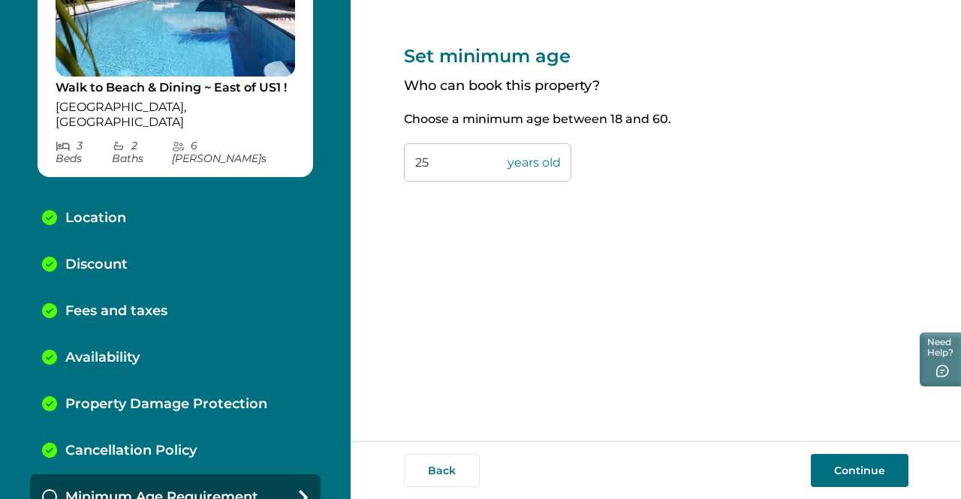
click at [883, 474] on button "Continue" at bounding box center [860, 470] width 98 height 33
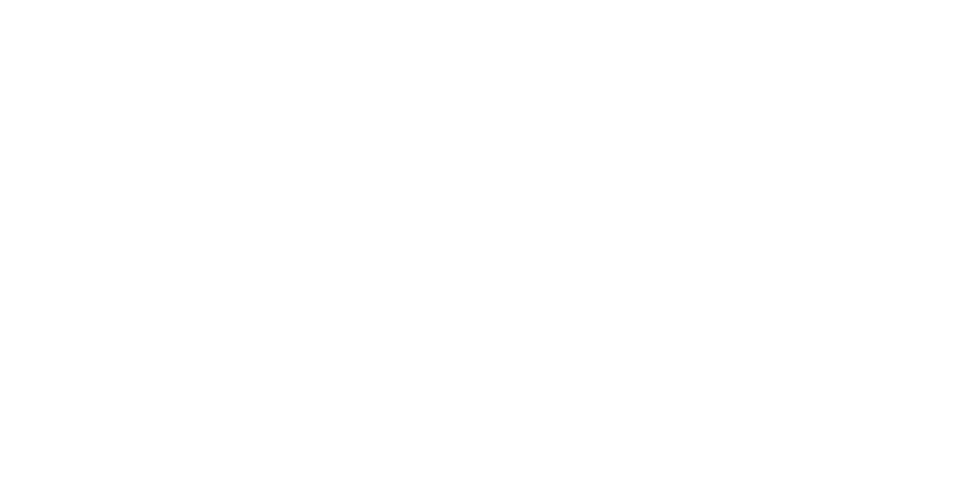
click at [361, 15] on html at bounding box center [480, 7] width 961 height 15
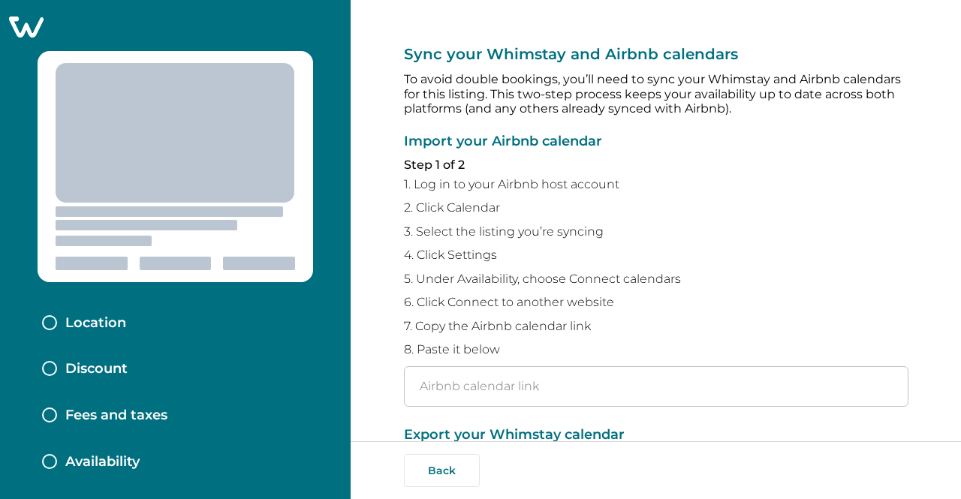
type input "[URL][DOMAIN_NAME]"
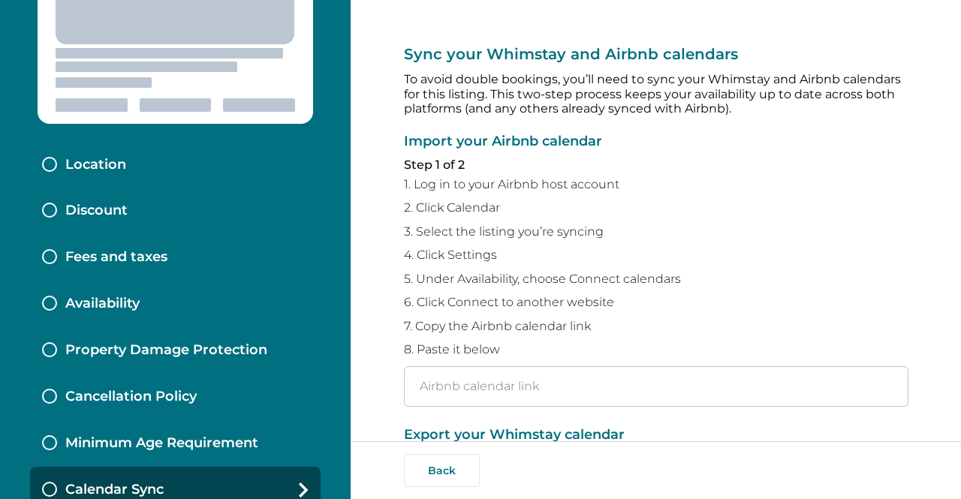
scroll to position [173, 0]
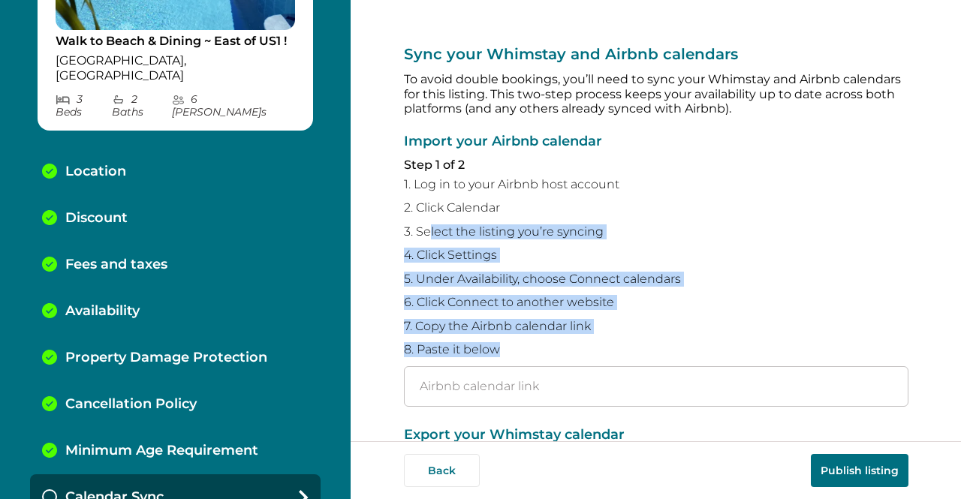
drag, startPoint x: 433, startPoint y: 240, endPoint x: 620, endPoint y: 341, distance: 213.4
click at [619, 347] on div "Import your Airbnb calendar Step 1 of 2 1. Log in to your Airbnb host account 2…" at bounding box center [656, 270] width 505 height 273
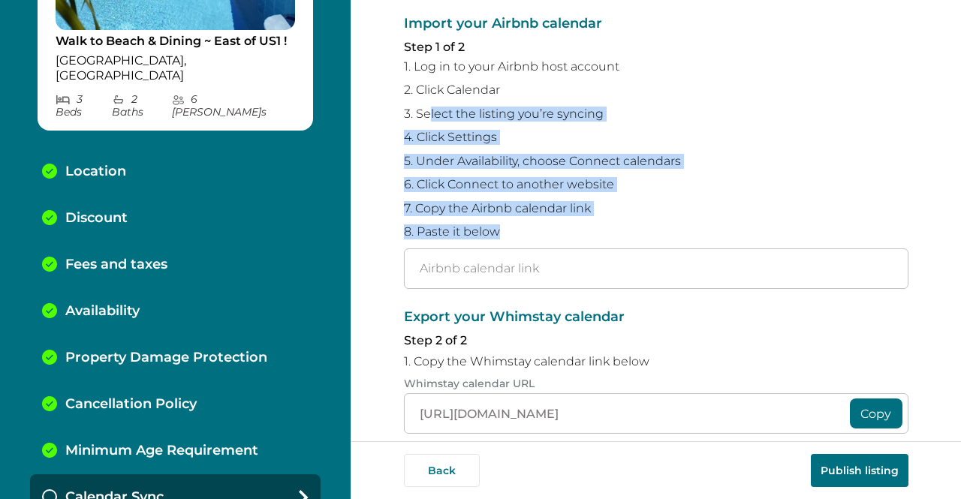
scroll to position [150, 0]
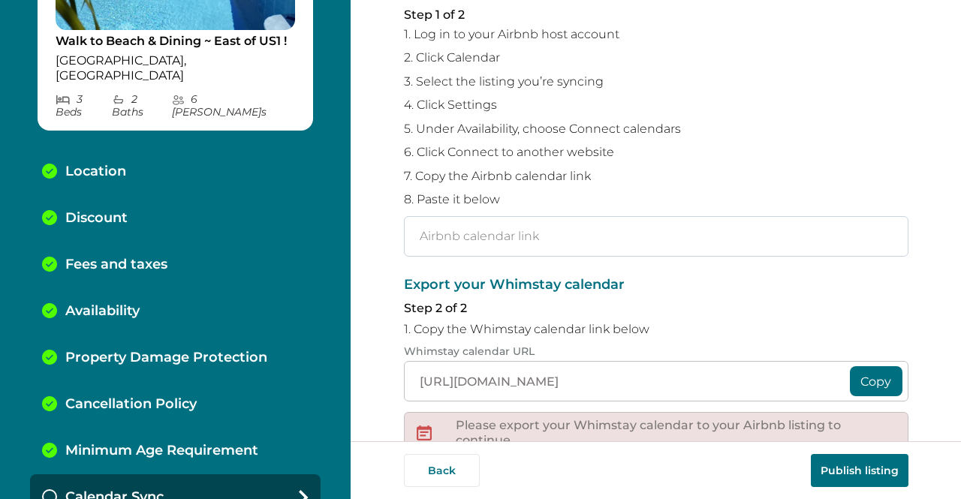
click at [569, 240] on input "text" at bounding box center [656, 236] width 505 height 41
paste input "[URL][DOMAIN_NAME]"
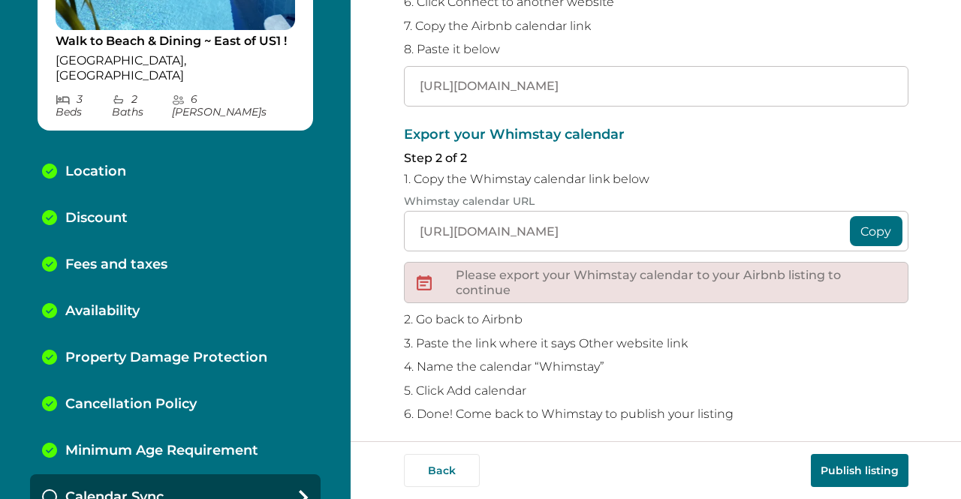
scroll to position [309, 0]
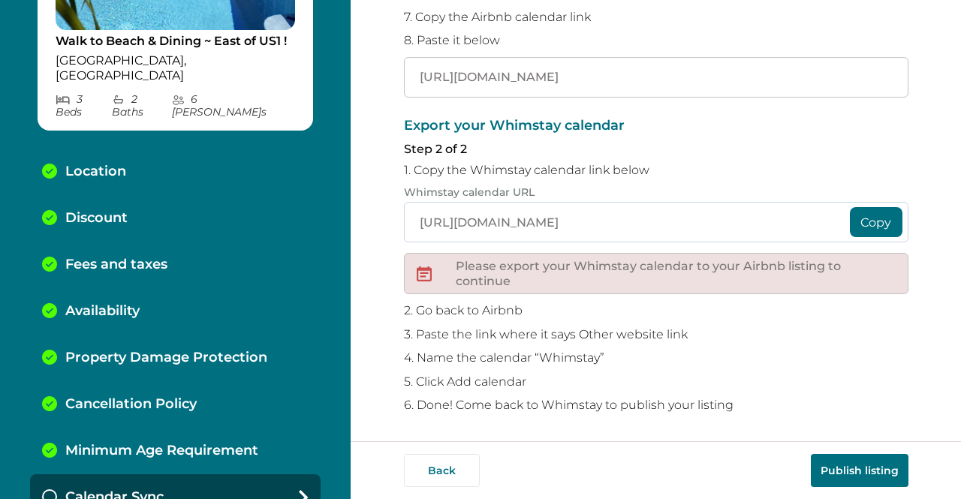
type input "[URL][DOMAIN_NAME]"
click at [749, 219] on input "[URL][DOMAIN_NAME]" at bounding box center [656, 222] width 505 height 41
click at [865, 469] on button "Publish listing" at bounding box center [860, 470] width 98 height 33
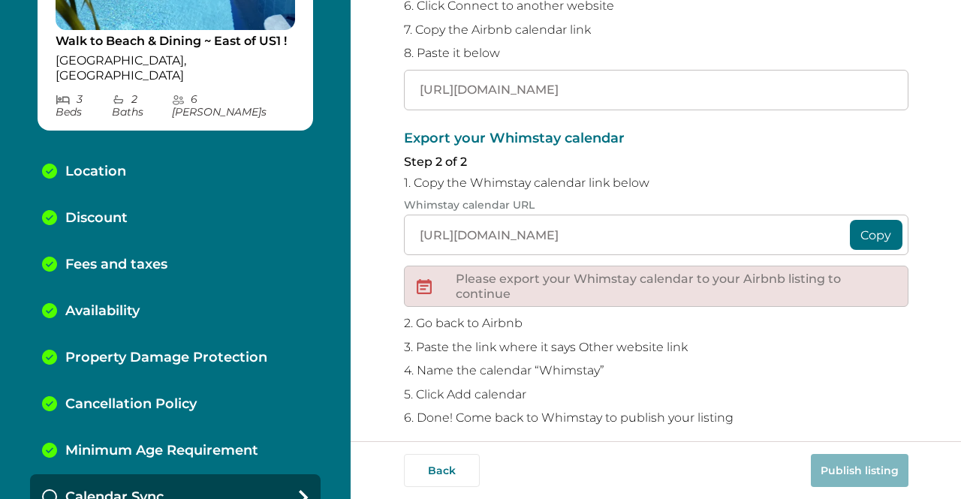
scroll to position [309, 0]
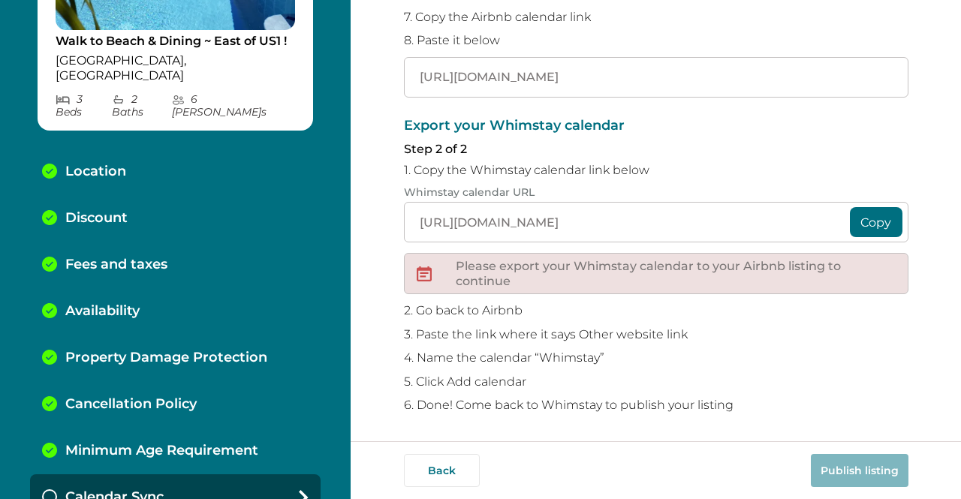
click at [781, 318] on div "Export your Whimstay calendar Step 2 of 2 1. Copy the Whimstay calendar link be…" at bounding box center [656, 266] width 505 height 294
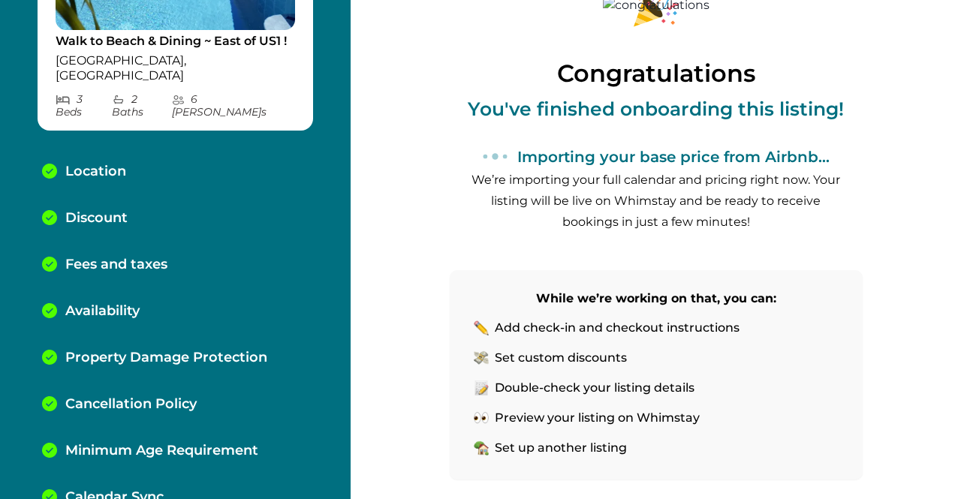
scroll to position [150, 0]
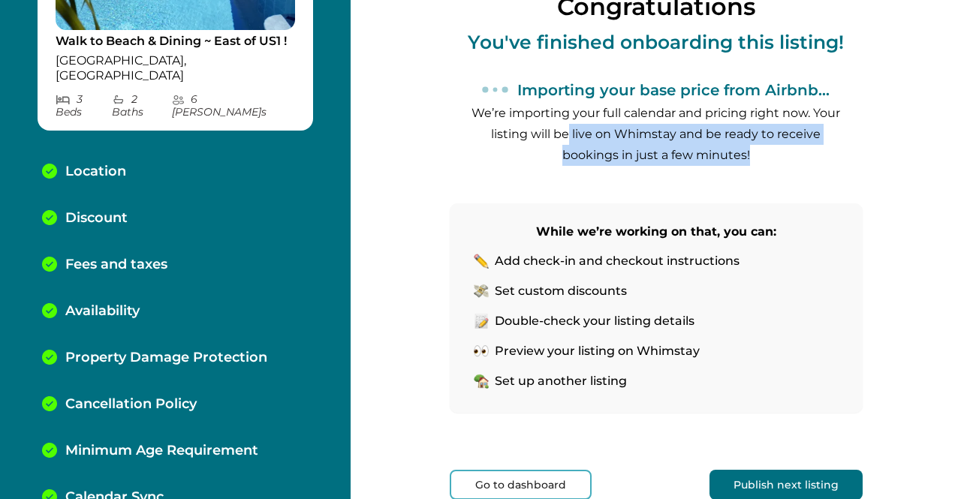
drag, startPoint x: 567, startPoint y: 131, endPoint x: 792, endPoint y: 172, distance: 228.2
click at [792, 172] on div "Congratulations You've finished onboarding this listing! Importing your base pr…" at bounding box center [656, 214] width 413 height 729
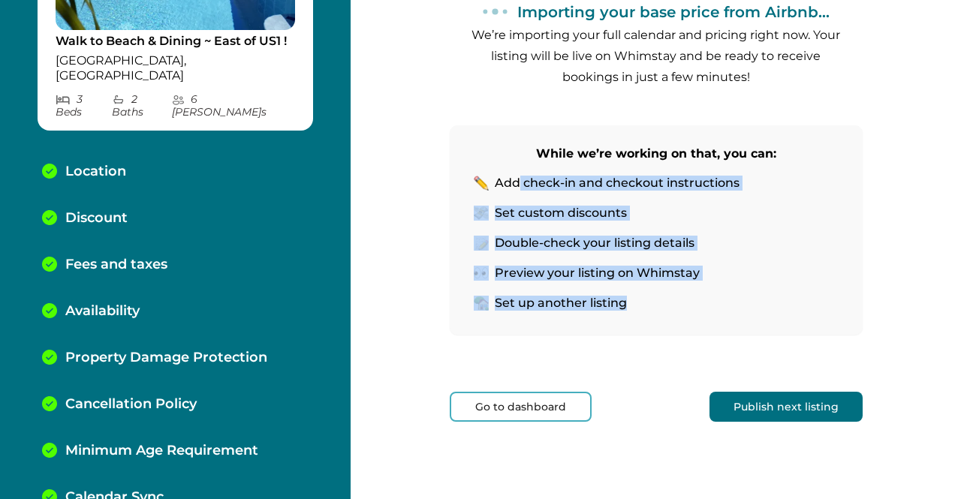
drag, startPoint x: 513, startPoint y: 184, endPoint x: 709, endPoint y: 297, distance: 226.5
click at [709, 297] on ul "Add check-in and checkout instructions Set custom discounts Double-check your l…" at bounding box center [656, 243] width 365 height 135
click at [795, 229] on ul "Add check-in and checkout instructions Set custom discounts Double-check your l…" at bounding box center [656, 243] width 365 height 135
drag, startPoint x: 493, startPoint y: 182, endPoint x: 693, endPoint y: 298, distance: 231.2
click at [693, 298] on ul "Add check-in and checkout instructions Set custom discounts Double-check your l…" at bounding box center [656, 243] width 365 height 135
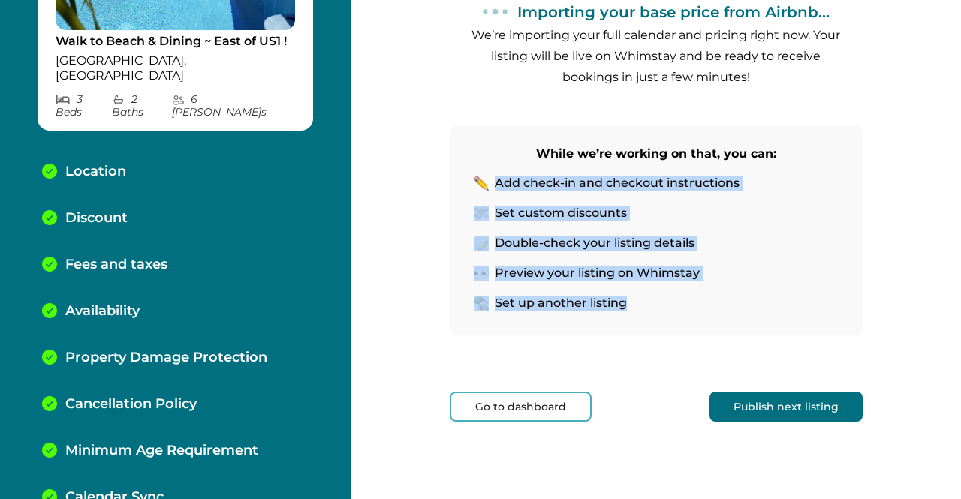
click at [796, 249] on li "Double-check your listing details" at bounding box center [656, 243] width 365 height 15
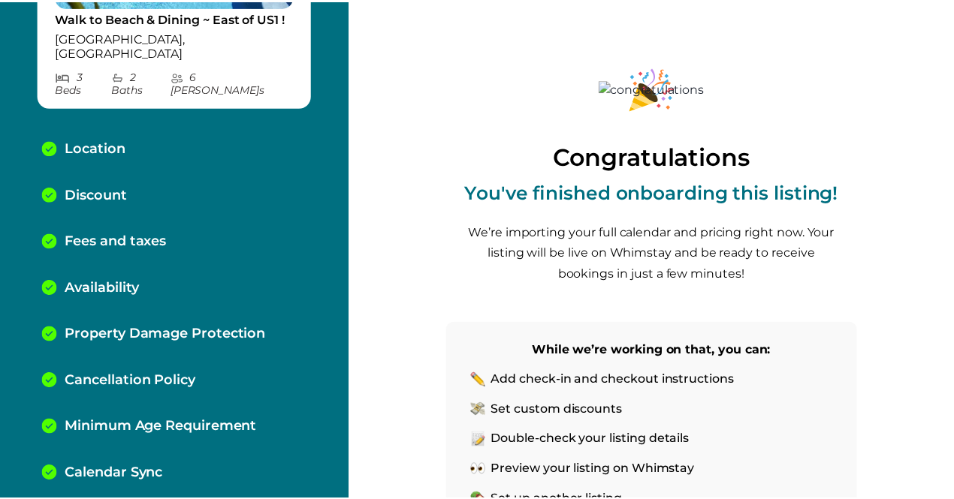
scroll to position [197, 0]
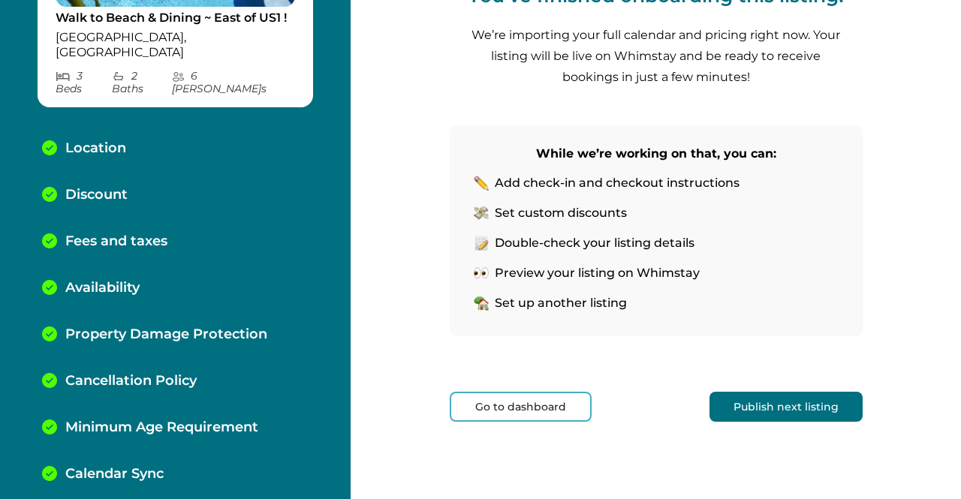
click at [526, 406] on button "Go to dashboard" at bounding box center [521, 407] width 142 height 30
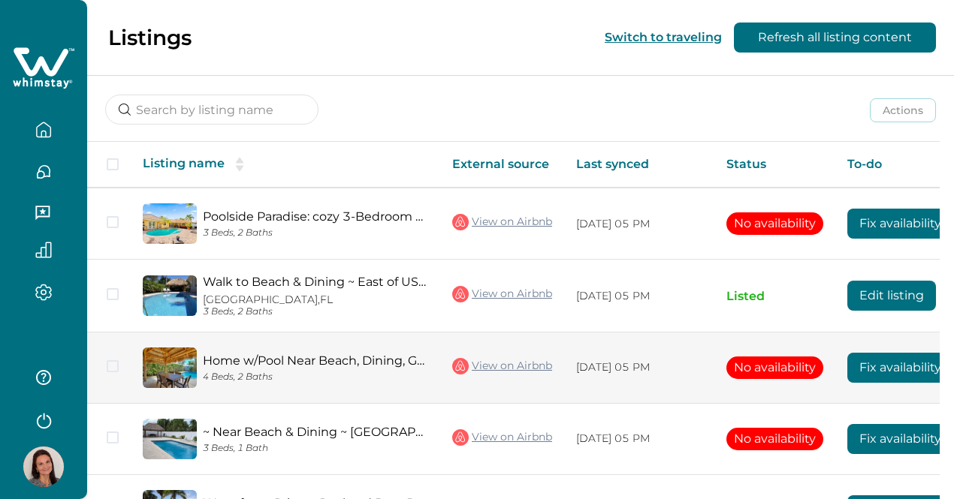
scroll to position [213, 0]
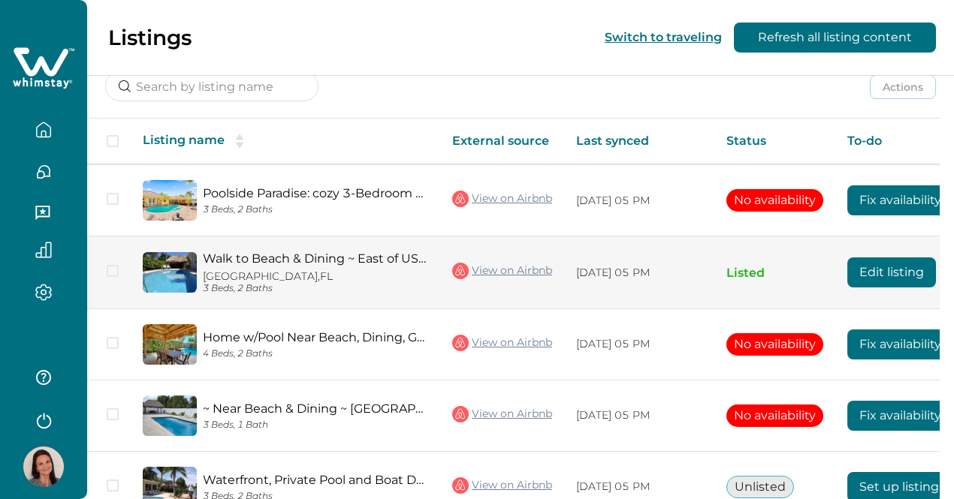
click at [915, 268] on button "Edit listing" at bounding box center [891, 273] width 89 height 30
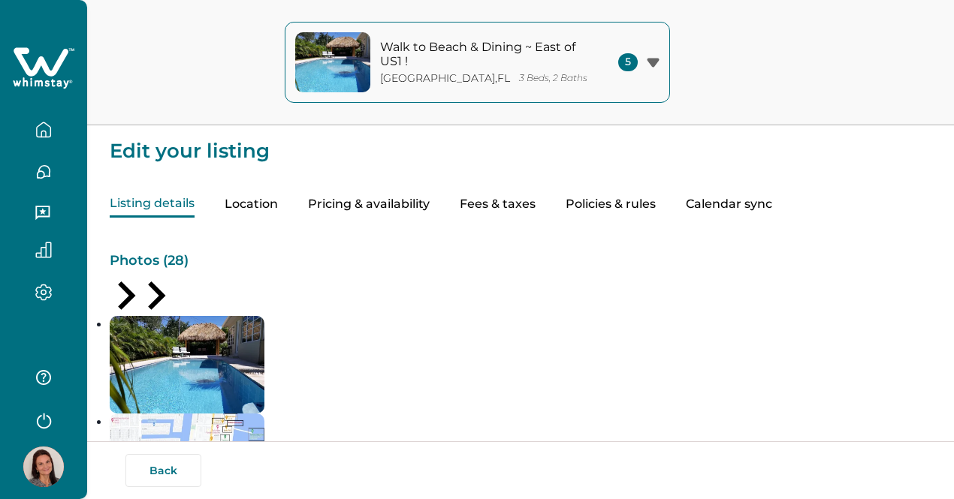
click at [278, 207] on button "Location" at bounding box center [251, 205] width 53 height 26
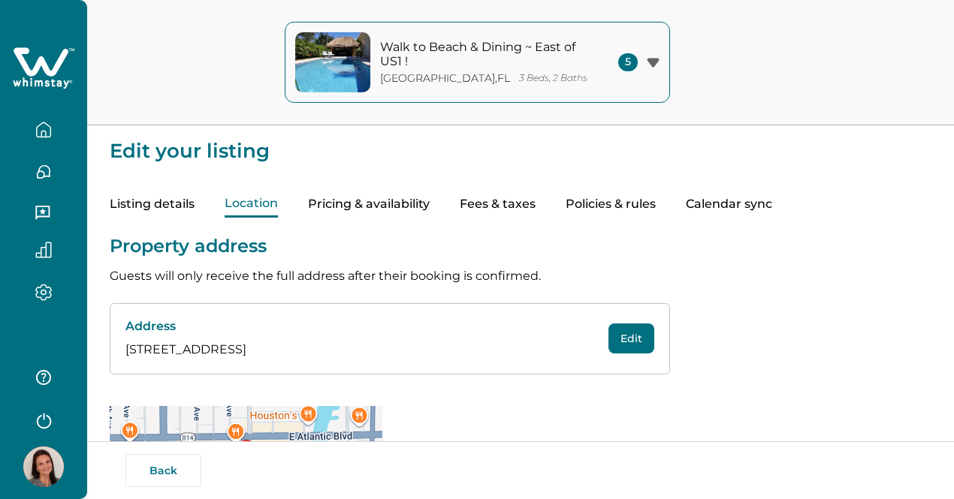
click at [418, 208] on button "Pricing & availability" at bounding box center [369, 205] width 122 height 26
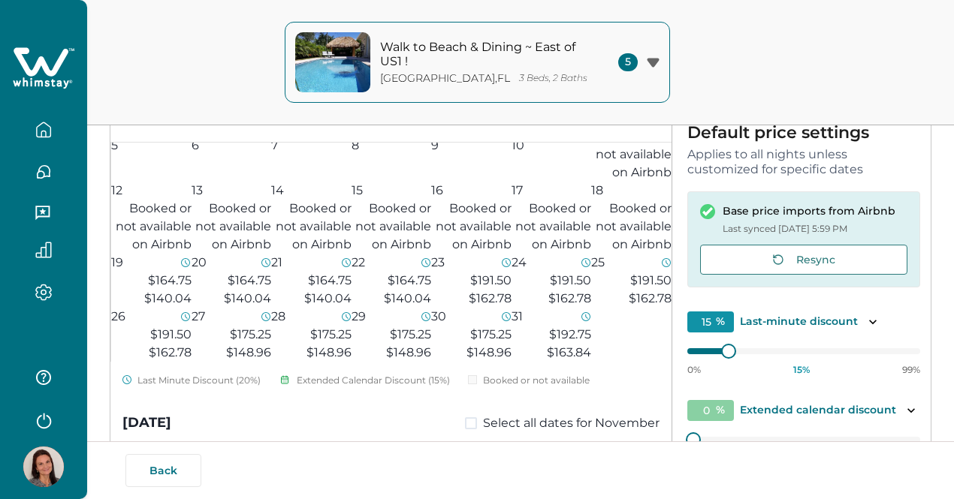
scroll to position [75, 0]
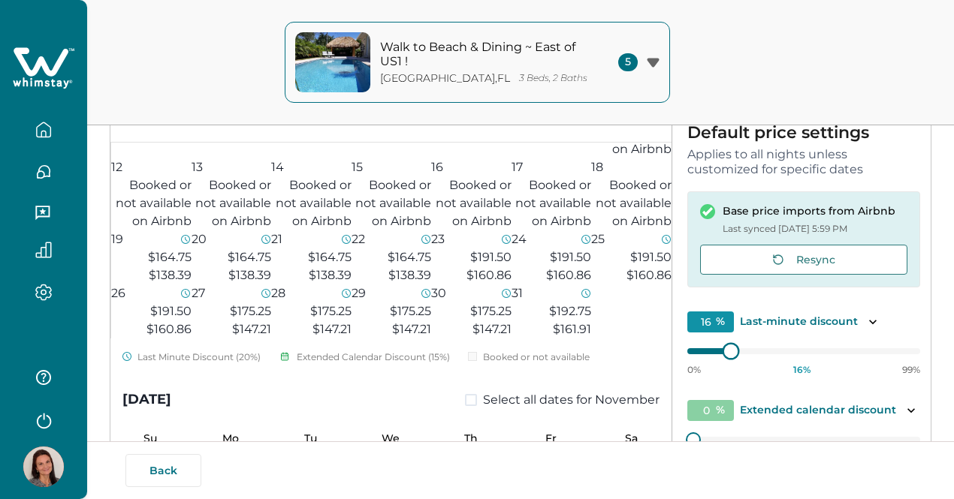
type input "15"
click at [687, 361] on div "0% 15 % 99%" at bounding box center [803, 358] width 233 height 38
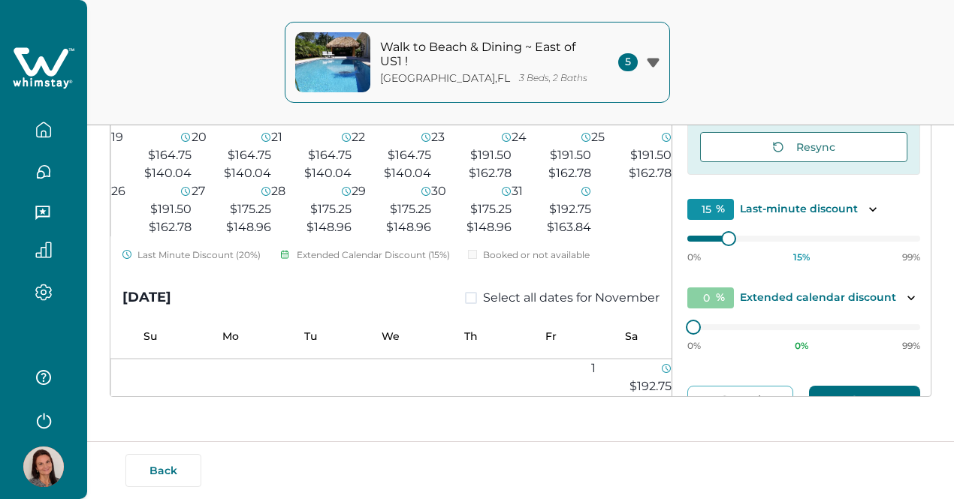
scroll to position [0, 0]
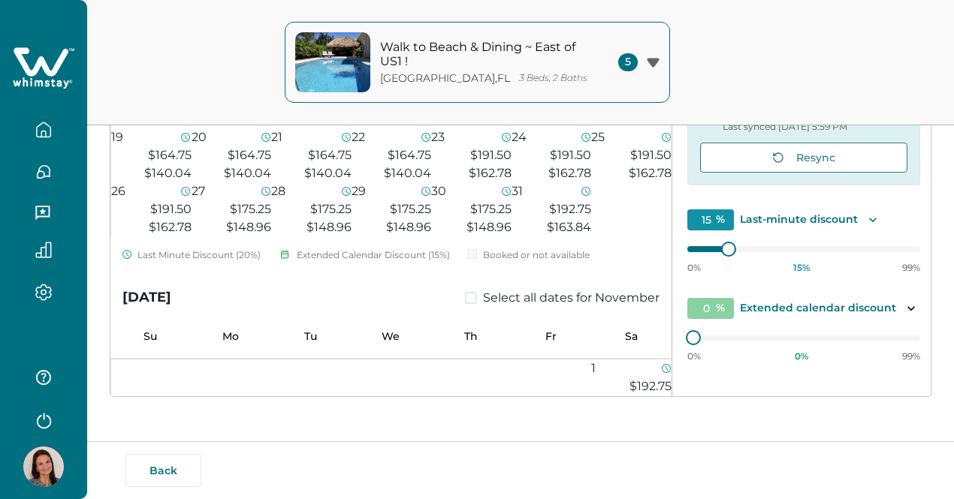
click at [865, 218] on icon "Toggle description" at bounding box center [872, 220] width 15 height 15
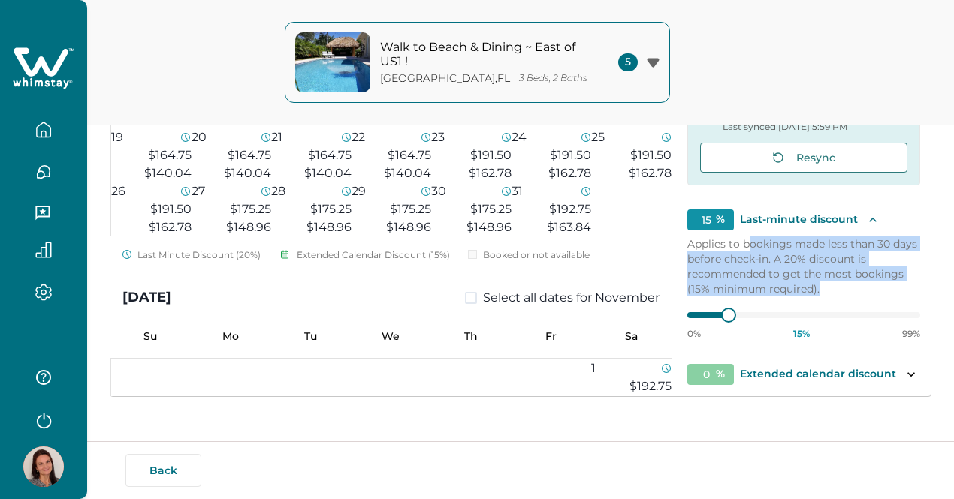
drag, startPoint x: 709, startPoint y: 249, endPoint x: 831, endPoint y: 285, distance: 126.9
click at [831, 285] on p "Applies to bookings made less than 30 days before check-in. A 20% discount is r…" at bounding box center [803, 267] width 233 height 60
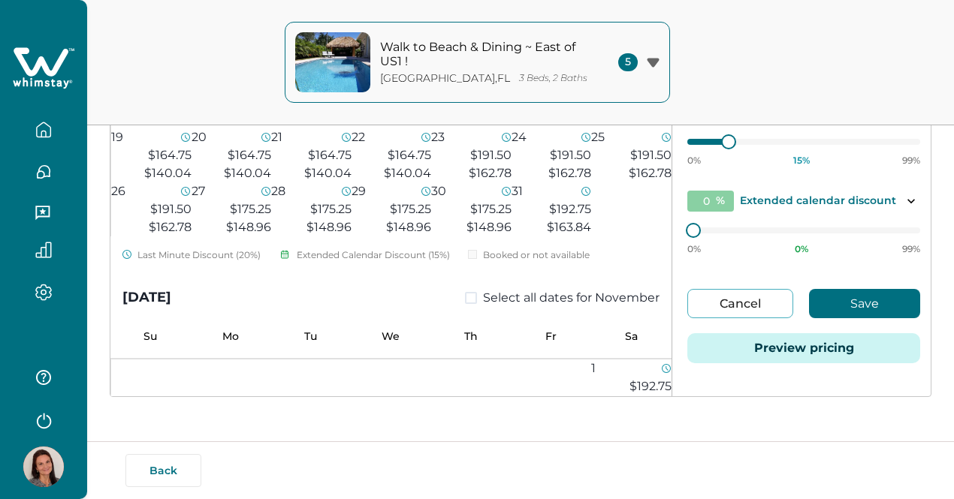
scroll to position [175, 0]
click at [808, 352] on button "Preview pricing" at bounding box center [803, 348] width 233 height 30
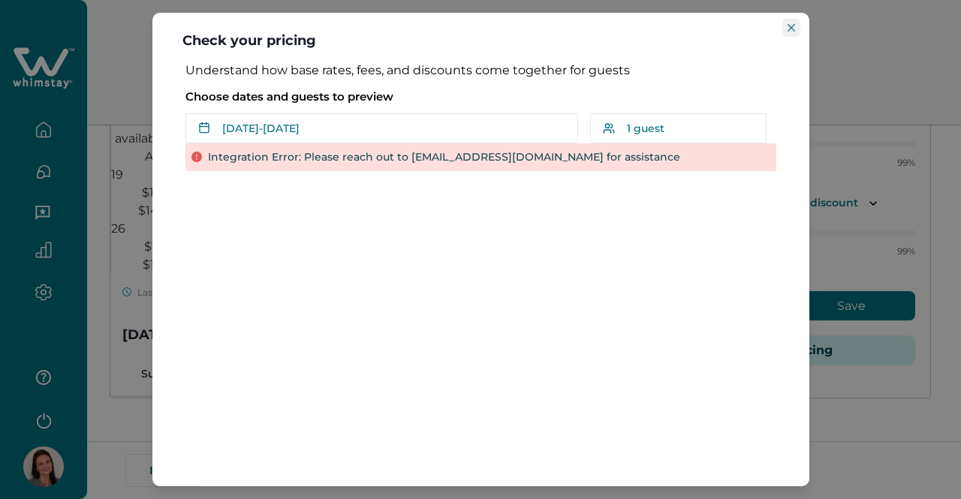
click at [792, 25] on icon "Close" at bounding box center [792, 28] width 8 height 8
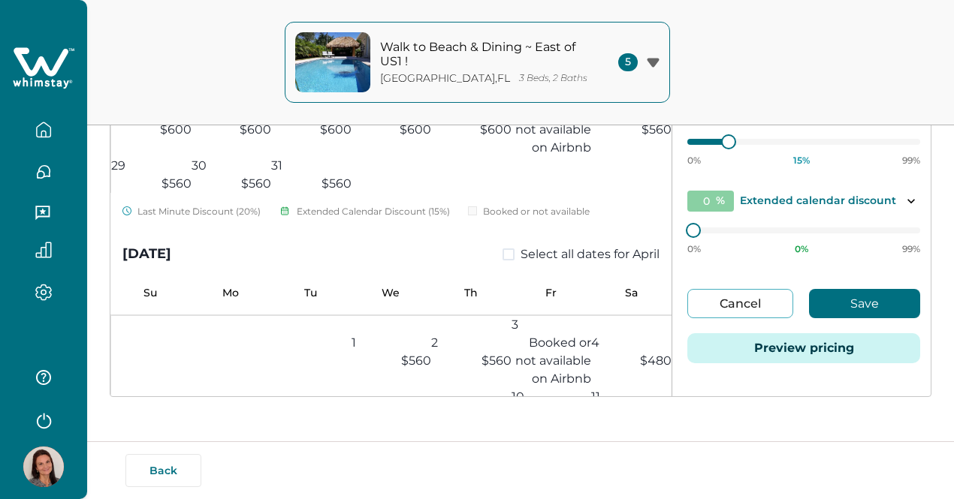
scroll to position [2028, 0]
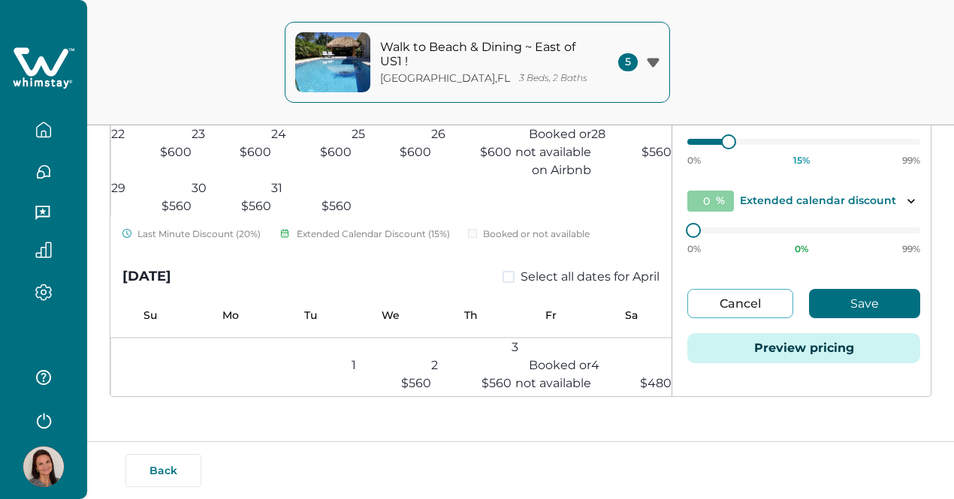
click at [41, 292] on icon "button" at bounding box center [43, 293] width 5 height 5
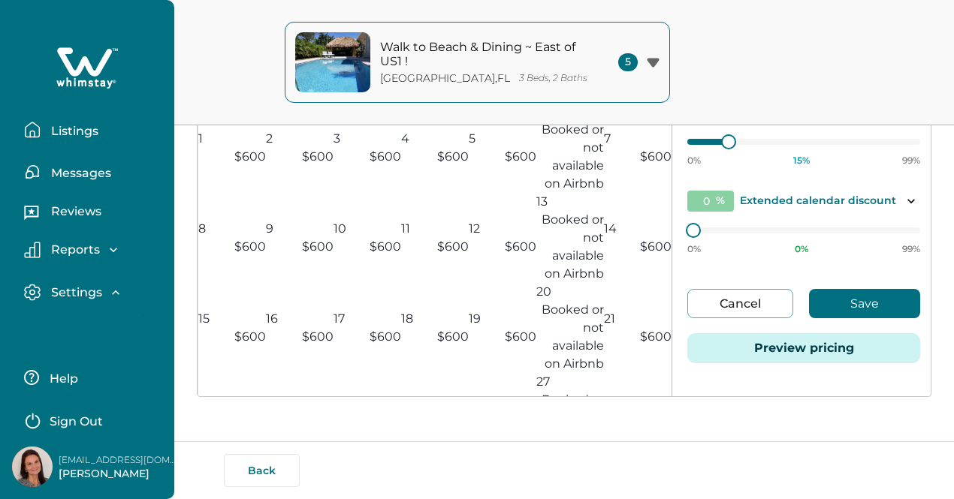
scroll to position [2069, 0]
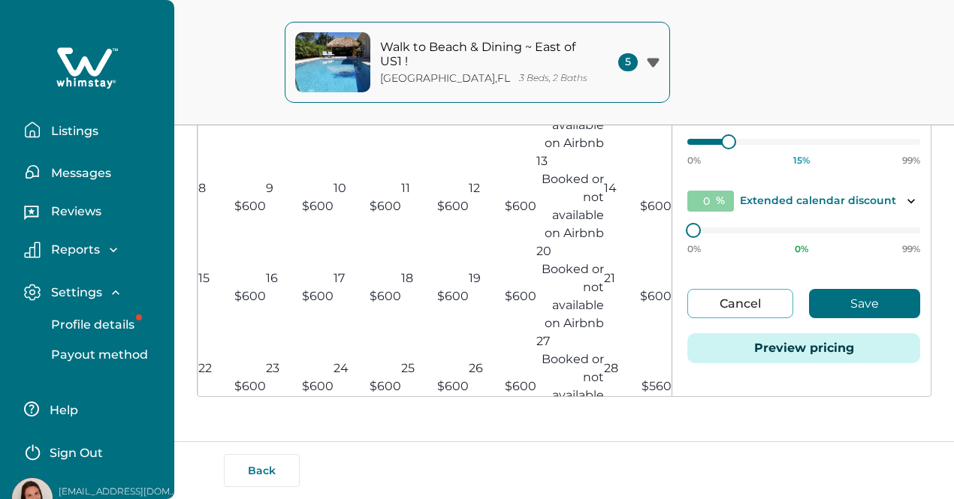
click at [95, 358] on p "Payout method" at bounding box center [97, 355] width 101 height 15
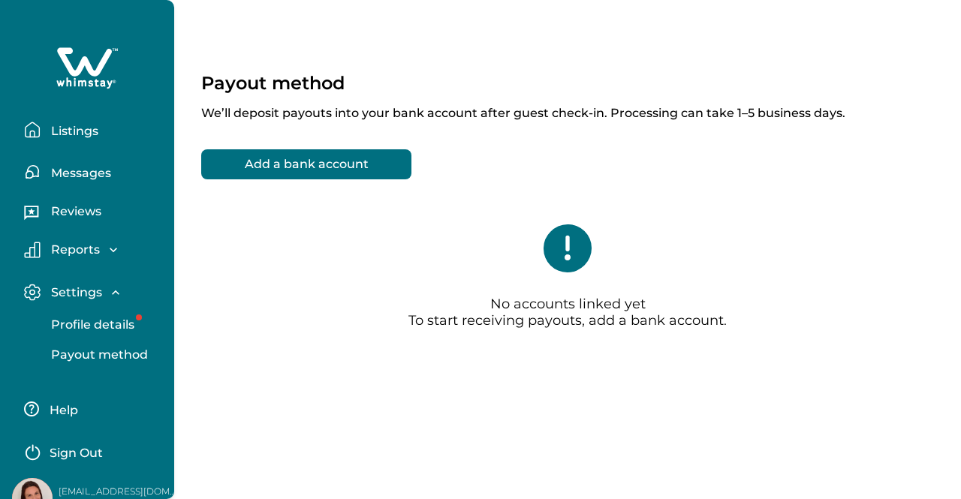
click at [367, 166] on button "Add a bank account" at bounding box center [306, 164] width 210 height 30
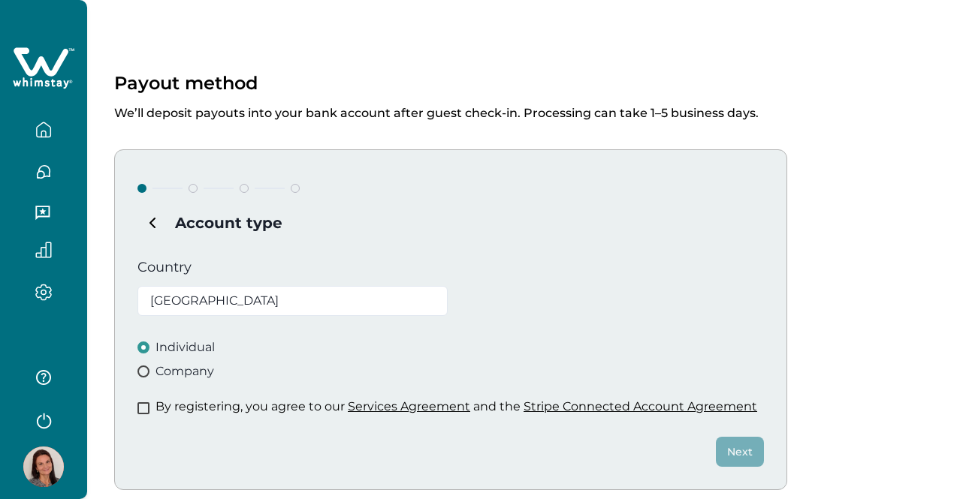
click at [174, 375] on span "Company" at bounding box center [184, 372] width 59 height 18
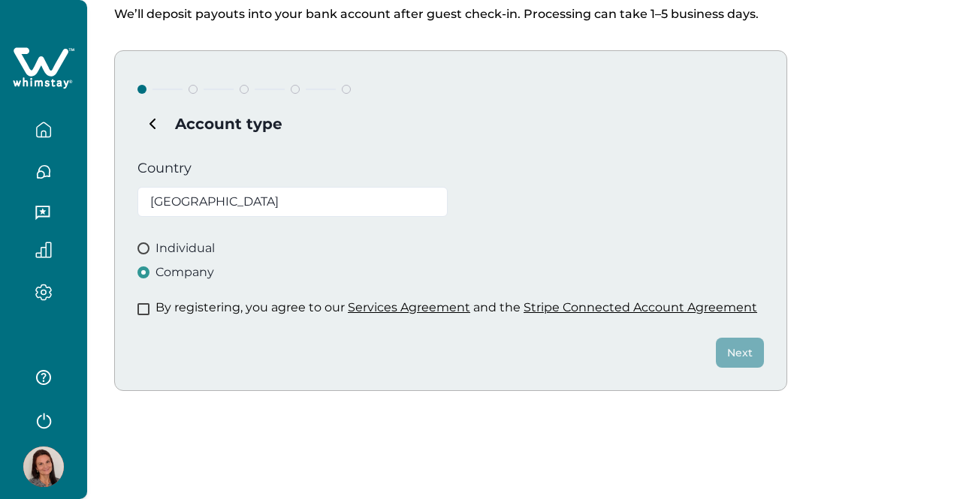
scroll to position [102, 0]
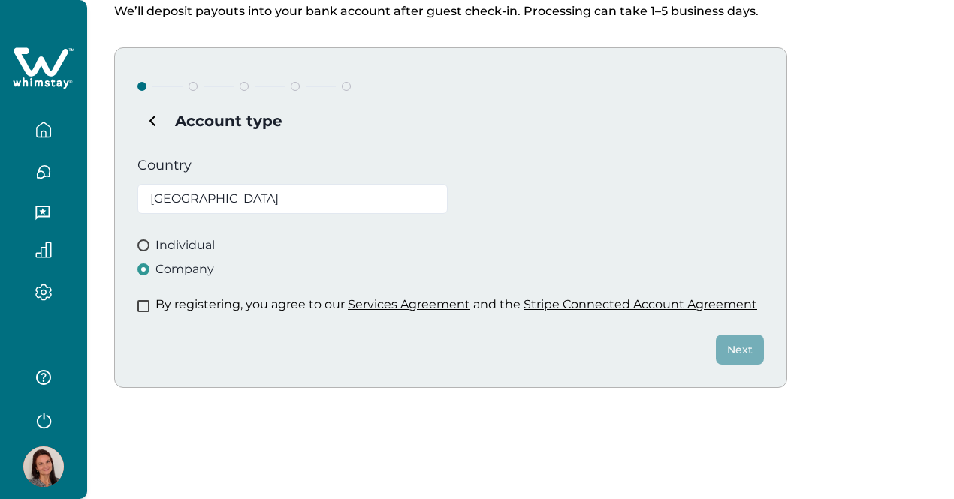
click at [140, 303] on span at bounding box center [143, 306] width 12 height 12
click at [749, 351] on button "Next" at bounding box center [740, 350] width 48 height 30
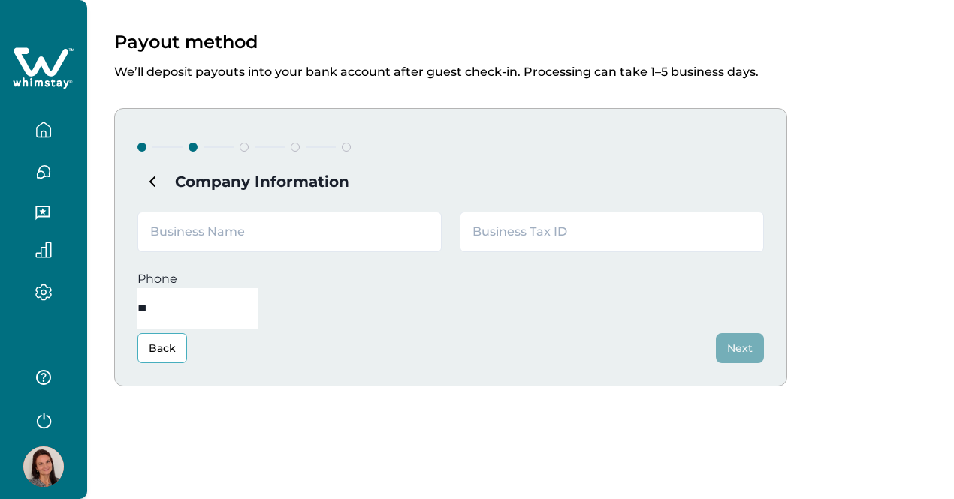
scroll to position [41, 0]
click at [267, 235] on input "text" at bounding box center [289, 233] width 304 height 41
type input "[US_STATE] Sunny Homes"
click at [258, 289] on input "**" at bounding box center [197, 309] width 120 height 41
type input "**********"
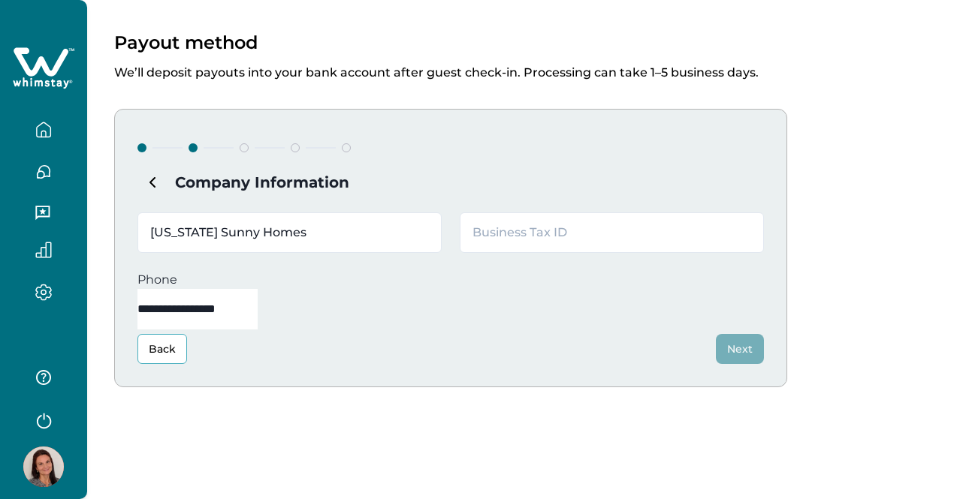
click at [425, 439] on div "**********" at bounding box center [520, 229] width 867 height 541
click at [328, 225] on input "[US_STATE] Sunny Homes" at bounding box center [289, 233] width 304 height 41
type input "[US_STATE] Sunny Homes LLC"
click at [460, 432] on div "**********" at bounding box center [520, 229] width 867 height 541
click at [575, 238] on input "text" at bounding box center [612, 233] width 304 height 41
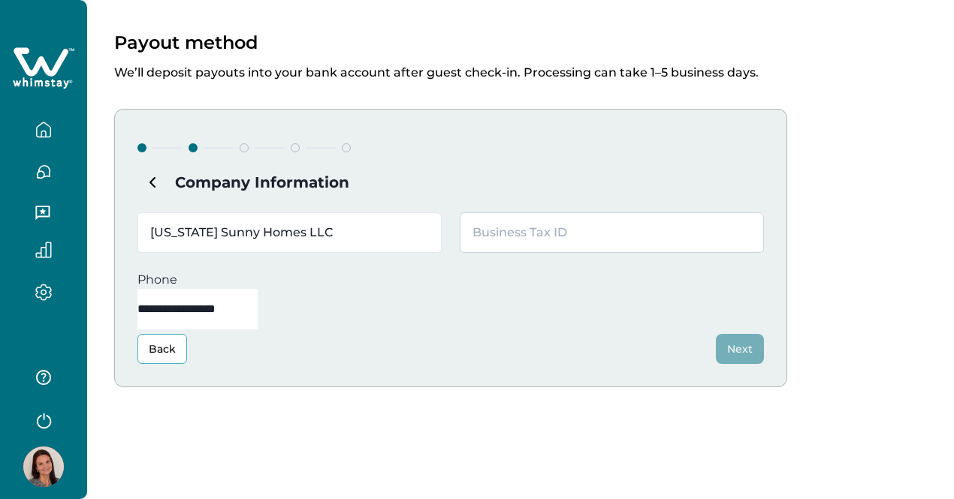
paste input "[US_EMPLOYER_IDENTIFICATION_NUMBER]"
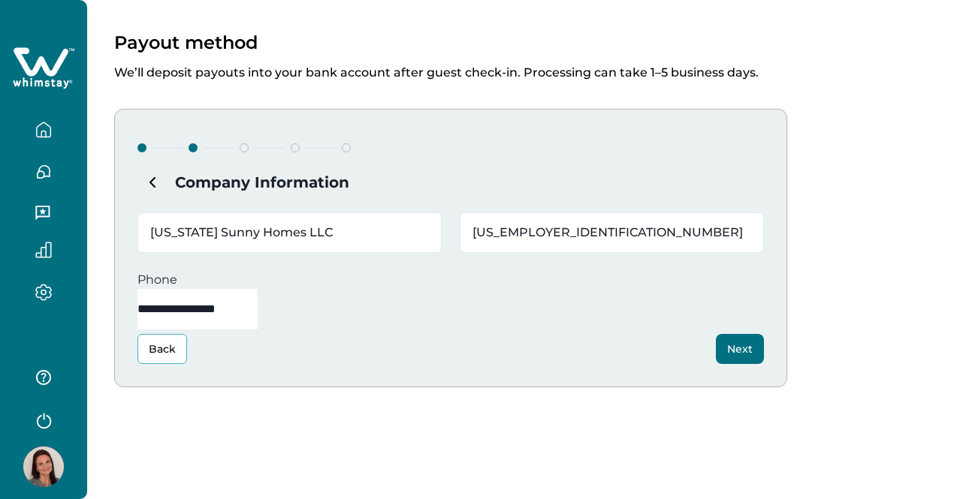
type input "[US_EMPLOYER_IDENTIFICATION_NUMBER]"
click at [746, 349] on button "Next" at bounding box center [740, 349] width 48 height 30
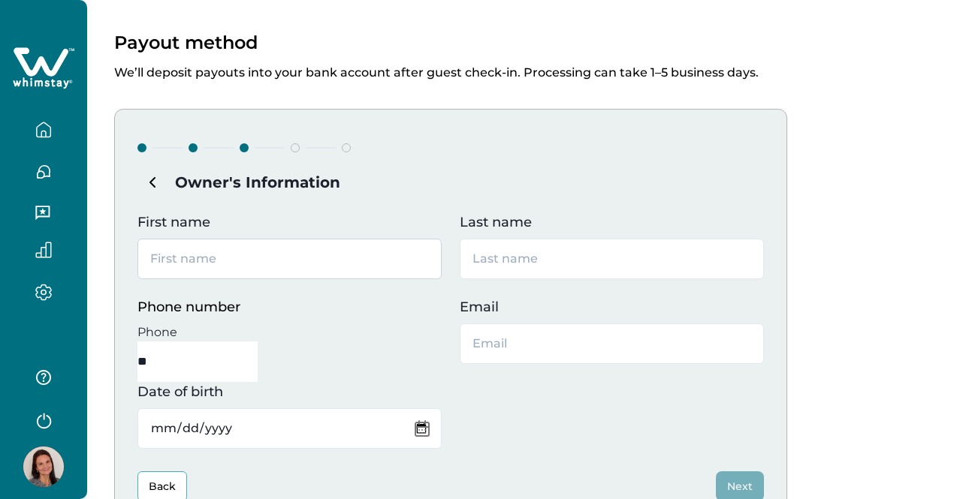
click at [273, 255] on input "First name" at bounding box center [289, 259] width 304 height 41
type input "[PERSON_NAME]"
type input "Brandea"
click at [258, 345] on input "**" at bounding box center [197, 362] width 120 height 41
type input "**********"
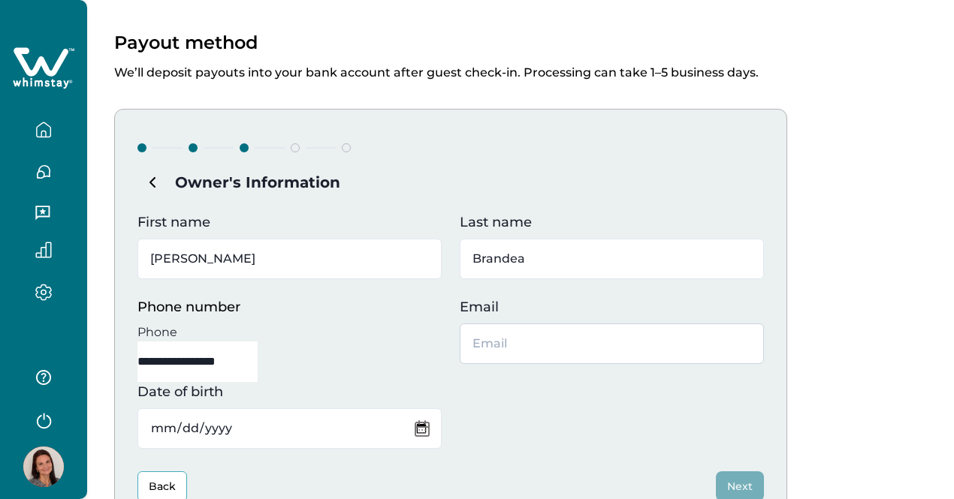
click at [626, 351] on input "Email" at bounding box center [612, 344] width 304 height 41
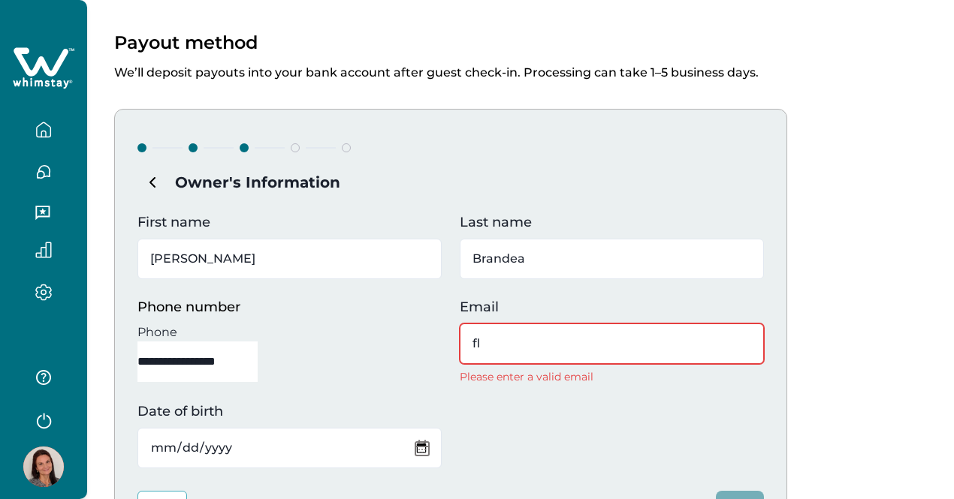
type input "f"
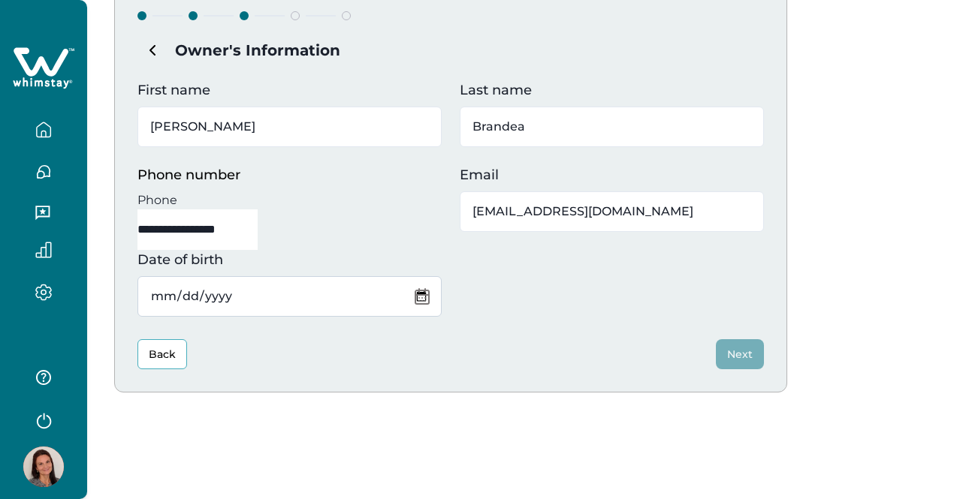
scroll to position [177, 0]
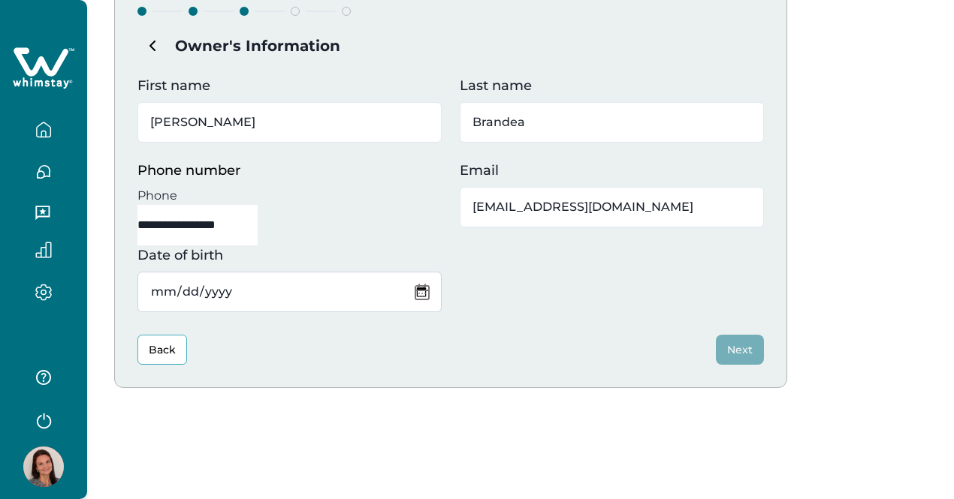
type input "[EMAIL_ADDRESS][DOMAIN_NAME]"
click at [417, 293] on input "Date of birth" at bounding box center [289, 292] width 304 height 41
type input "[DATE]"
click at [327, 357] on div "Back Next" at bounding box center [450, 350] width 626 height 30
click at [741, 353] on button "Next" at bounding box center [740, 350] width 48 height 30
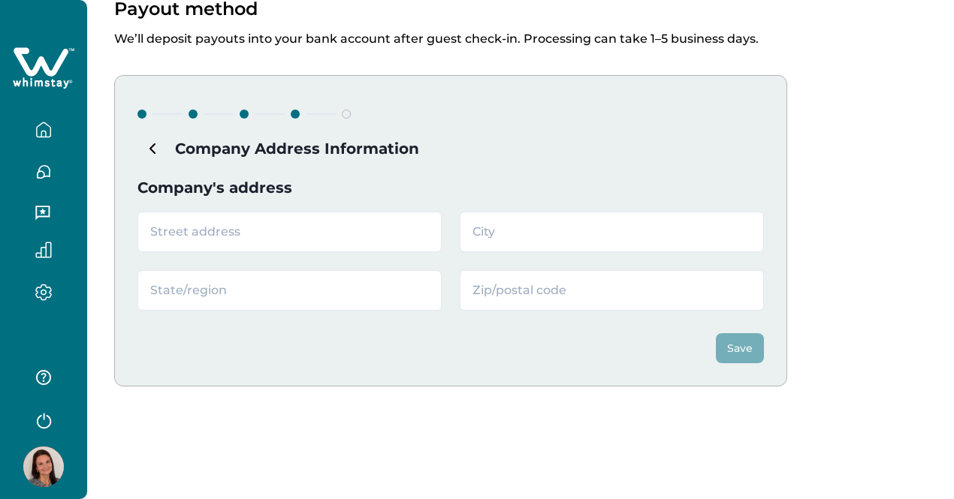
scroll to position [74, 0]
click at [269, 233] on input "text" at bounding box center [289, 233] width 304 height 41
type input "[STREET_ADDRESS]"
type input "[GEOGRAPHIC_DATA]"
type input "FL"
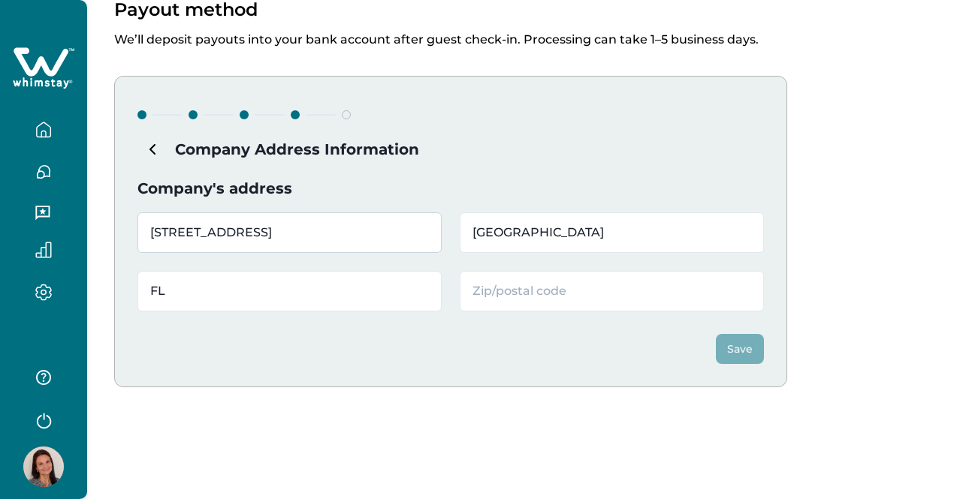
type input "33062"
drag, startPoint x: 244, startPoint y: 234, endPoint x: 191, endPoint y: 234, distance: 53.3
click at [191, 234] on input "[STREET_ADDRESS]" at bounding box center [289, 233] width 304 height 41
type input "[STREET_ADDRESS]"
click at [342, 360] on div "Save" at bounding box center [450, 338] width 626 height 53
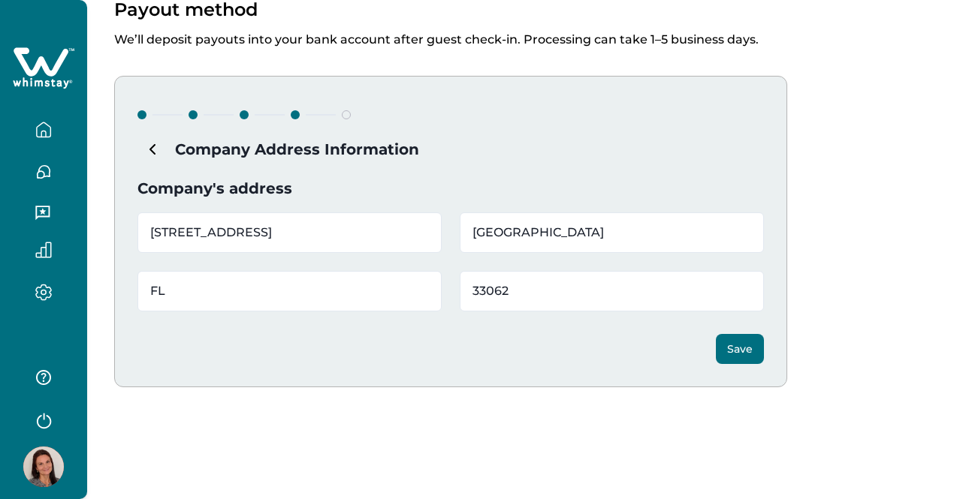
click at [744, 347] on button "Save" at bounding box center [740, 349] width 48 height 30
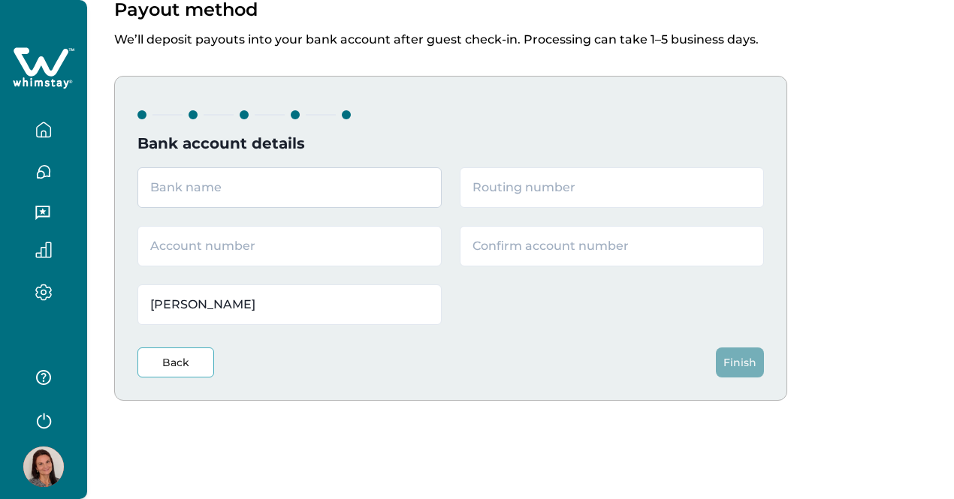
click at [340, 189] on input "text" at bounding box center [289, 188] width 304 height 41
type input "[PERSON_NAME] Fargo"
drag, startPoint x: 264, startPoint y: 303, endPoint x: 110, endPoint y: 303, distance: 153.2
click at [110, 303] on div "Payout method We’ll deposit payouts into your bank account after guest check-in…" at bounding box center [520, 219] width 867 height 587
type input "[US_STATE] Sunny Homes LLC"
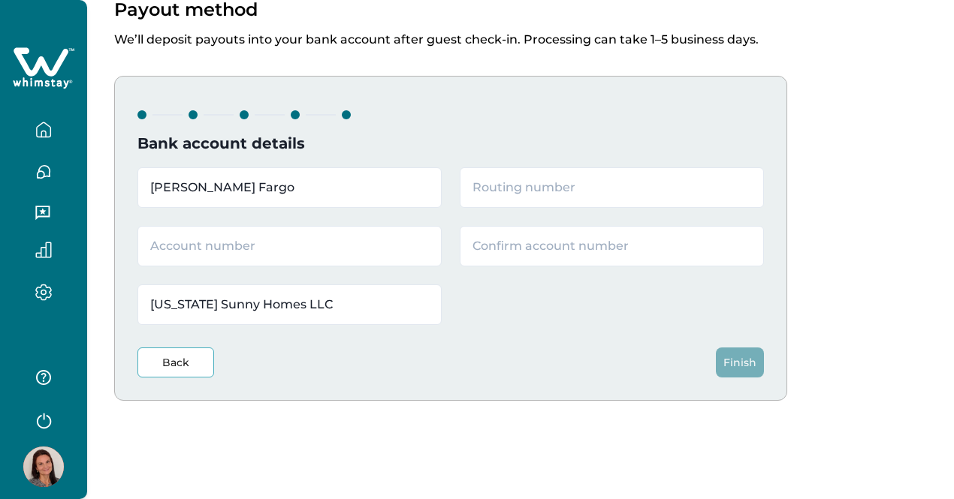
drag, startPoint x: 201, startPoint y: 433, endPoint x: 238, endPoint y: 405, distance: 46.6
click at [201, 431] on div "Payout method We’ll deposit payouts into your bank account after guest check-in…" at bounding box center [520, 219] width 867 height 587
click at [566, 184] on input "text" at bounding box center [612, 188] width 304 height 41
paste input "063107513"
type input "063107513"
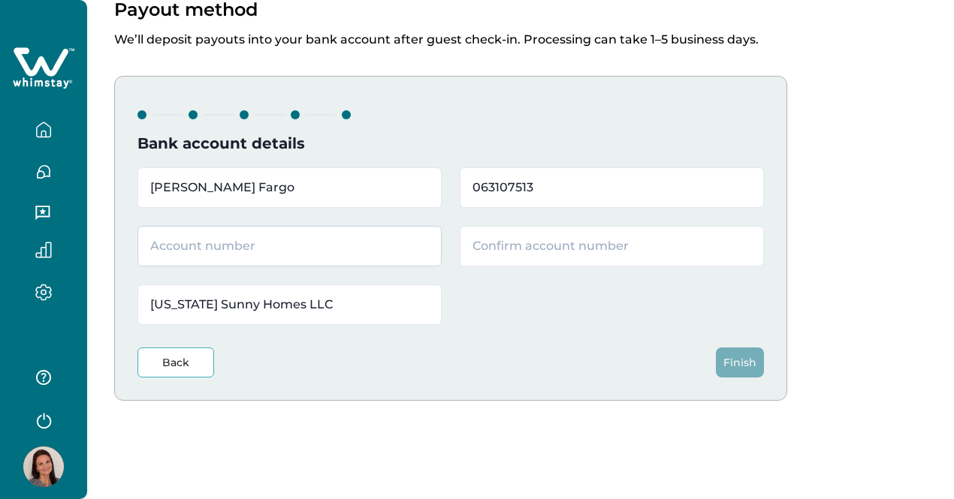
click at [228, 252] on input "text" at bounding box center [289, 246] width 304 height 41
paste input "5185425047"
type input "5185425047"
click at [529, 246] on input "text" at bounding box center [612, 246] width 304 height 41
paste input "5185425047"
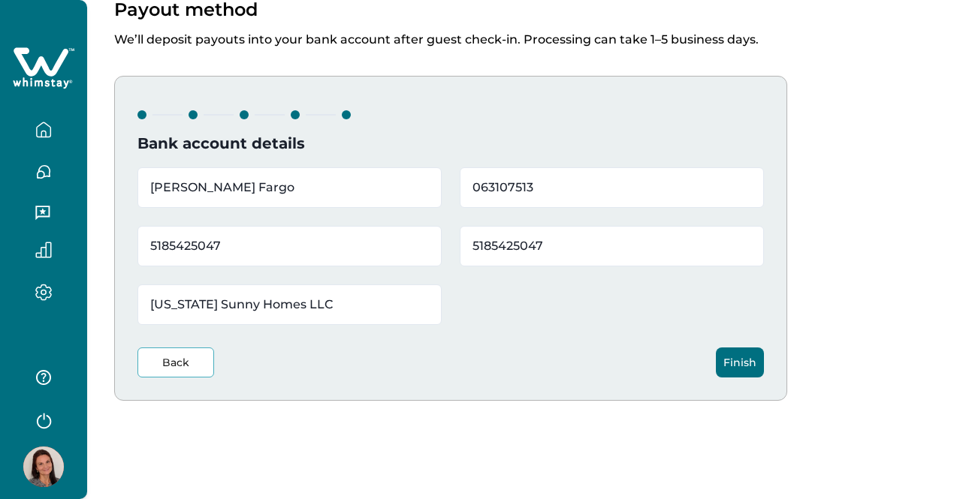
type input "5185425047"
click at [503, 427] on div "Payout method We’ll deposit payouts into your bank account after guest check-in…" at bounding box center [520, 219] width 867 height 587
click at [744, 366] on button "Finish" at bounding box center [740, 363] width 48 height 30
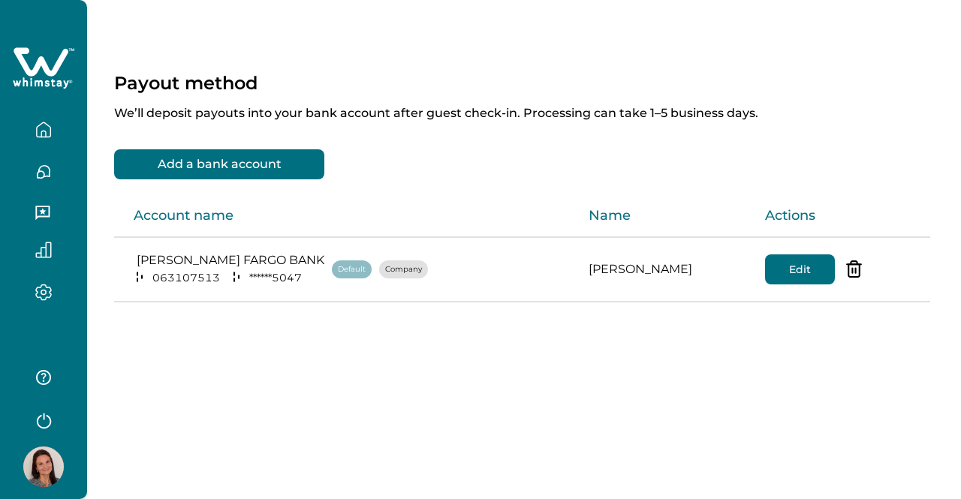
click at [242, 369] on div "Payout method We’ll deposit payouts into your bank account after guest check-in…" at bounding box center [524, 207] width 874 height 415
click at [165, 373] on div "Payout method We’ll deposit payouts into your bank account after guest check-in…" at bounding box center [524, 207] width 874 height 415
click at [45, 294] on icon "button" at bounding box center [43, 293] width 5 height 5
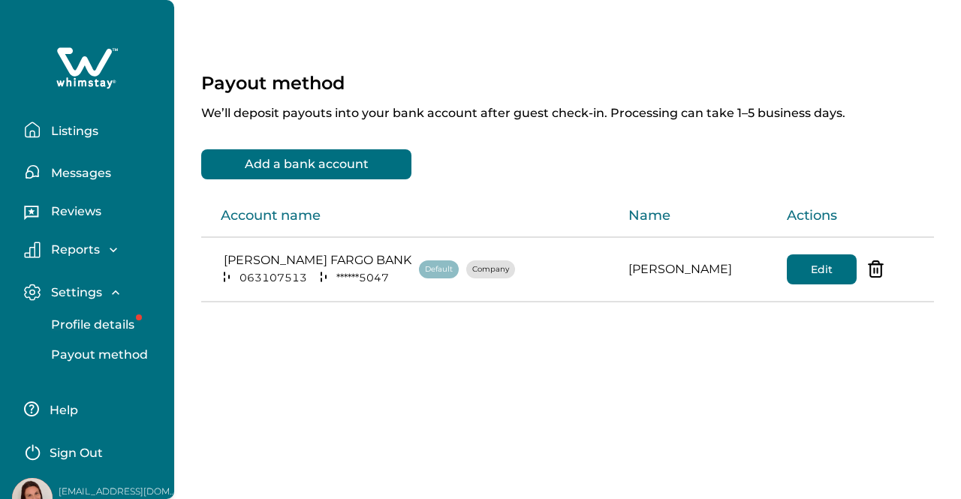
click at [118, 333] on button "Profile details" at bounding box center [104, 325] width 138 height 30
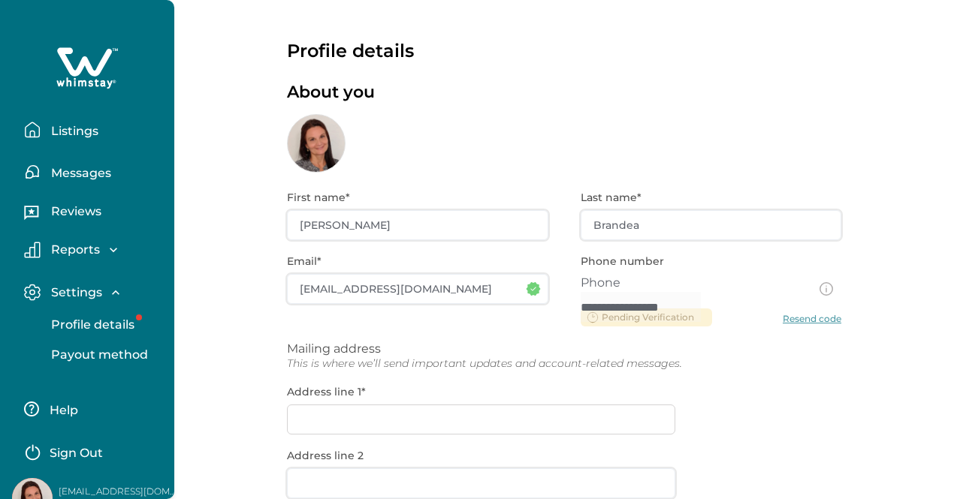
click at [790, 318] on div "**********" at bounding box center [564, 482] width 554 height 619
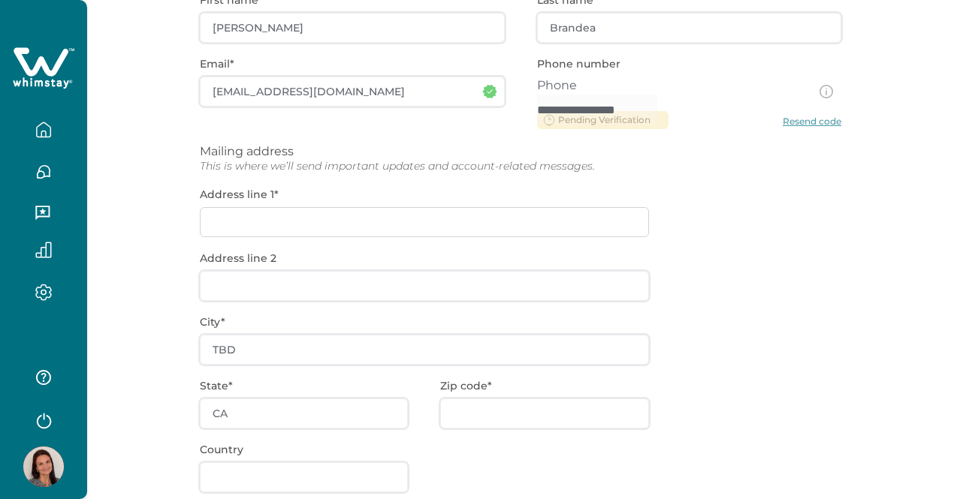
scroll to position [225, 0]
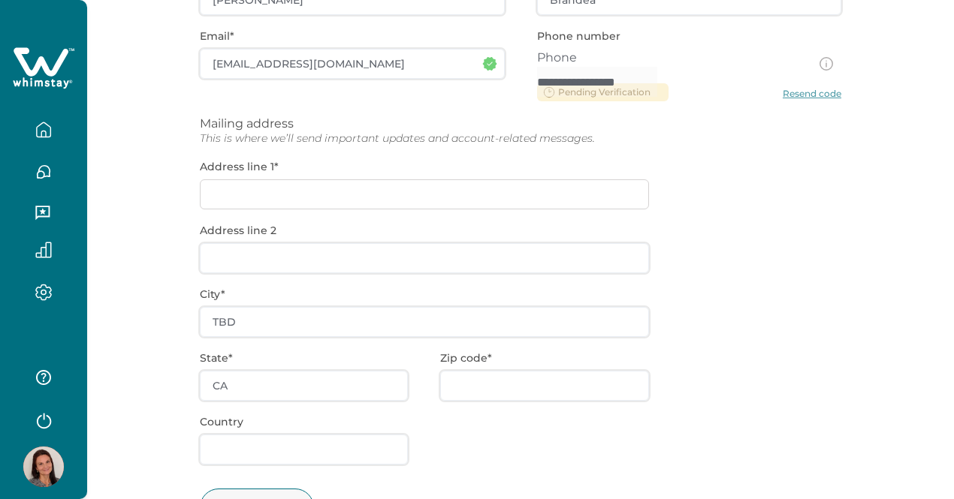
click at [436, 196] on div "**********" at bounding box center [520, 256] width 641 height 619
click at [407, 195] on div "**********" at bounding box center [520, 256] width 641 height 619
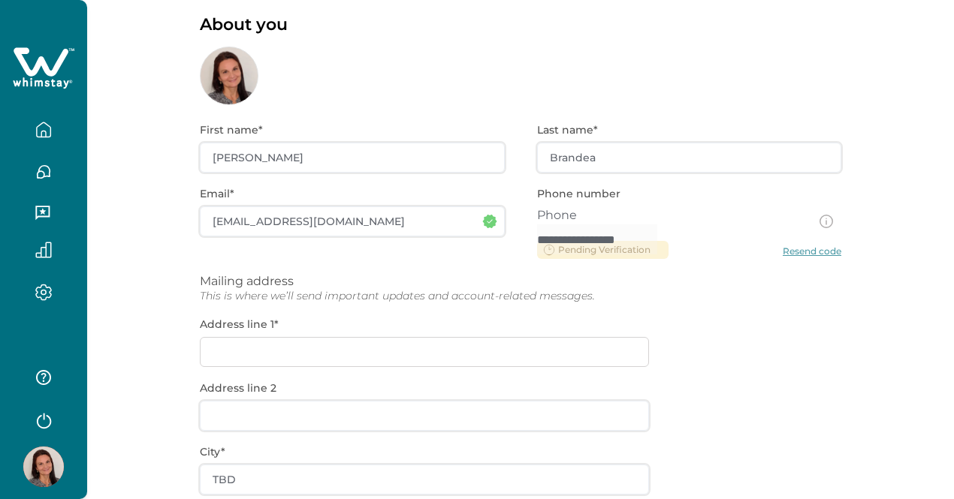
scroll to position [0, 0]
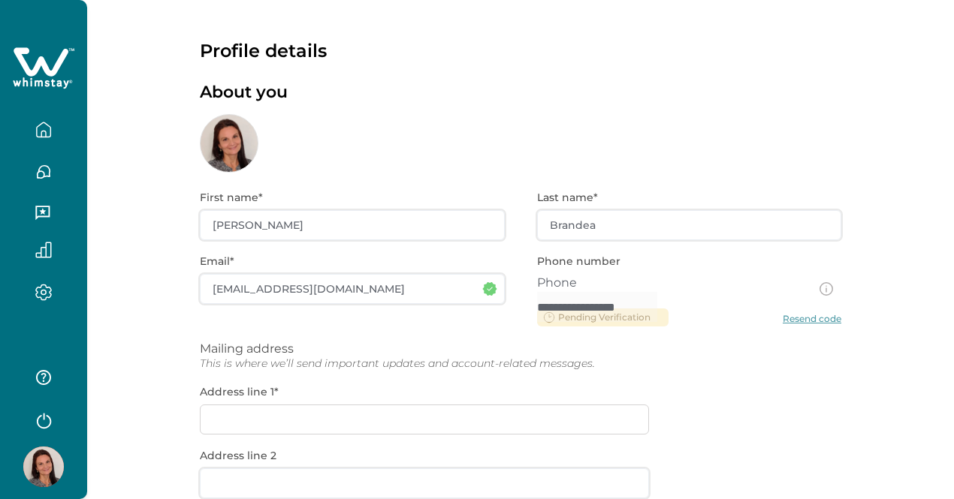
click at [355, 421] on div "**********" at bounding box center [520, 482] width 641 height 619
click at [333, 429] on div "**********" at bounding box center [520, 482] width 641 height 619
click at [47, 130] on icon "button" at bounding box center [43, 130] width 17 height 17
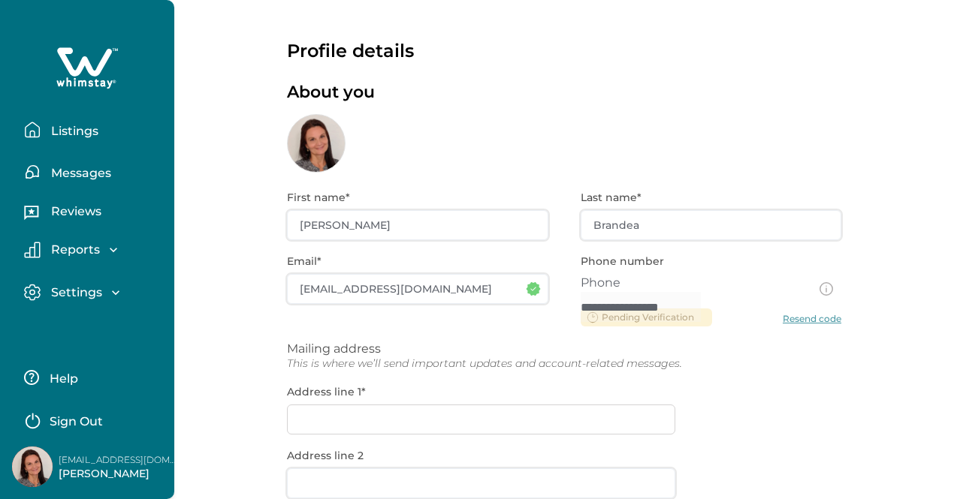
click at [92, 137] on p "Listings" at bounding box center [73, 131] width 52 height 15
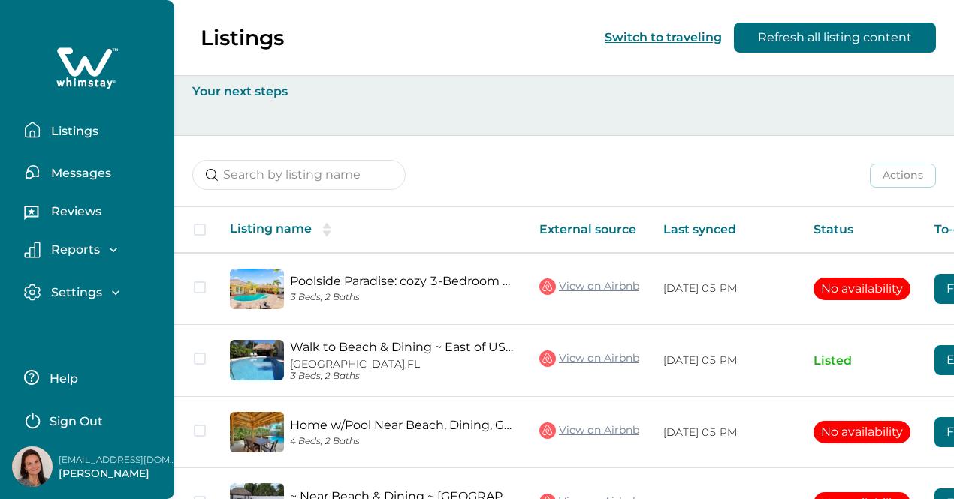
click at [83, 210] on p "Reviews" at bounding box center [74, 211] width 55 height 15
